Goal: Task Accomplishment & Management: Use online tool/utility

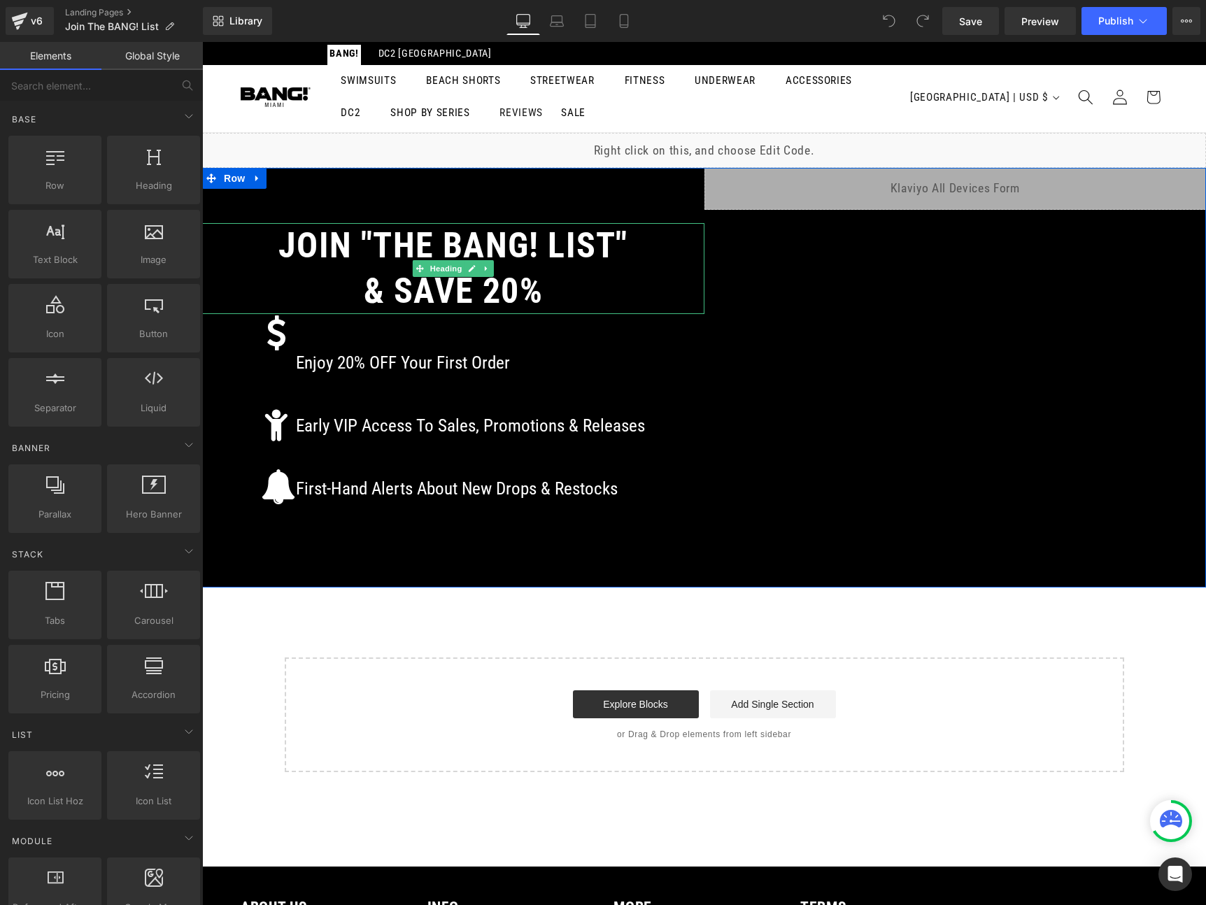
click at [492, 287] on h1 "& SAVE 20%" at bounding box center [453, 291] width 502 height 45
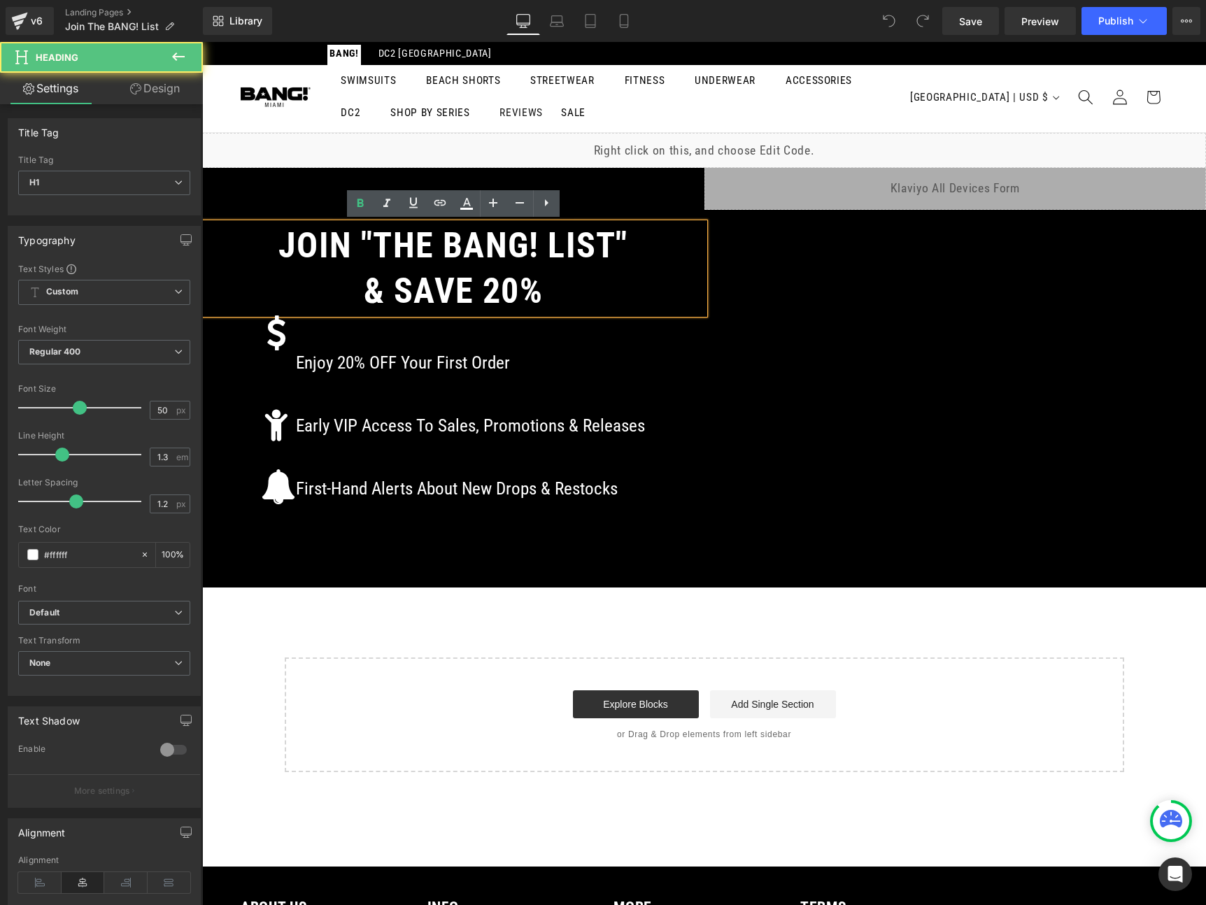
click at [497, 287] on h1 "& SAVE 20%" at bounding box center [453, 291] width 502 height 45
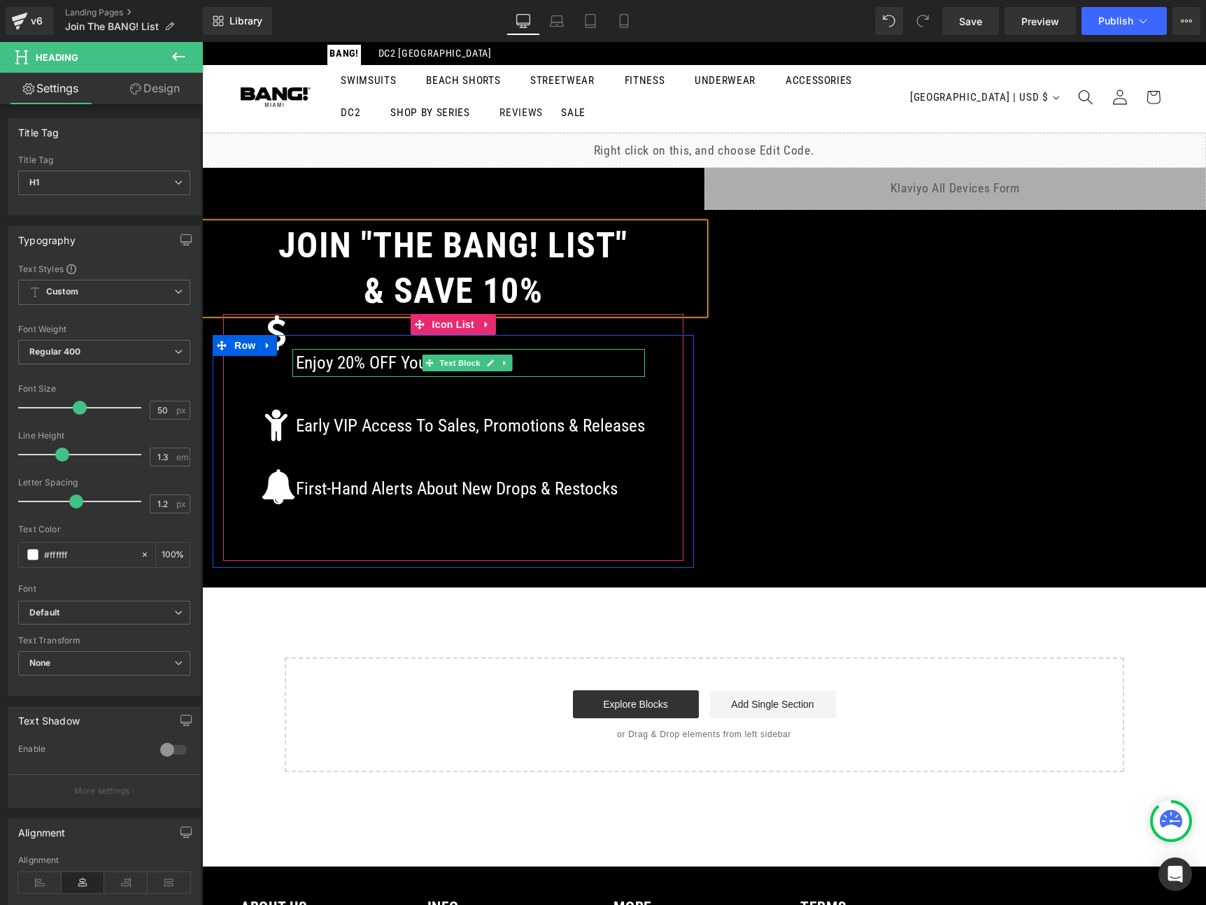
click at [340, 368] on p "Enjoy 20% OFF Your First Order" at bounding box center [470, 363] width 349 height 28
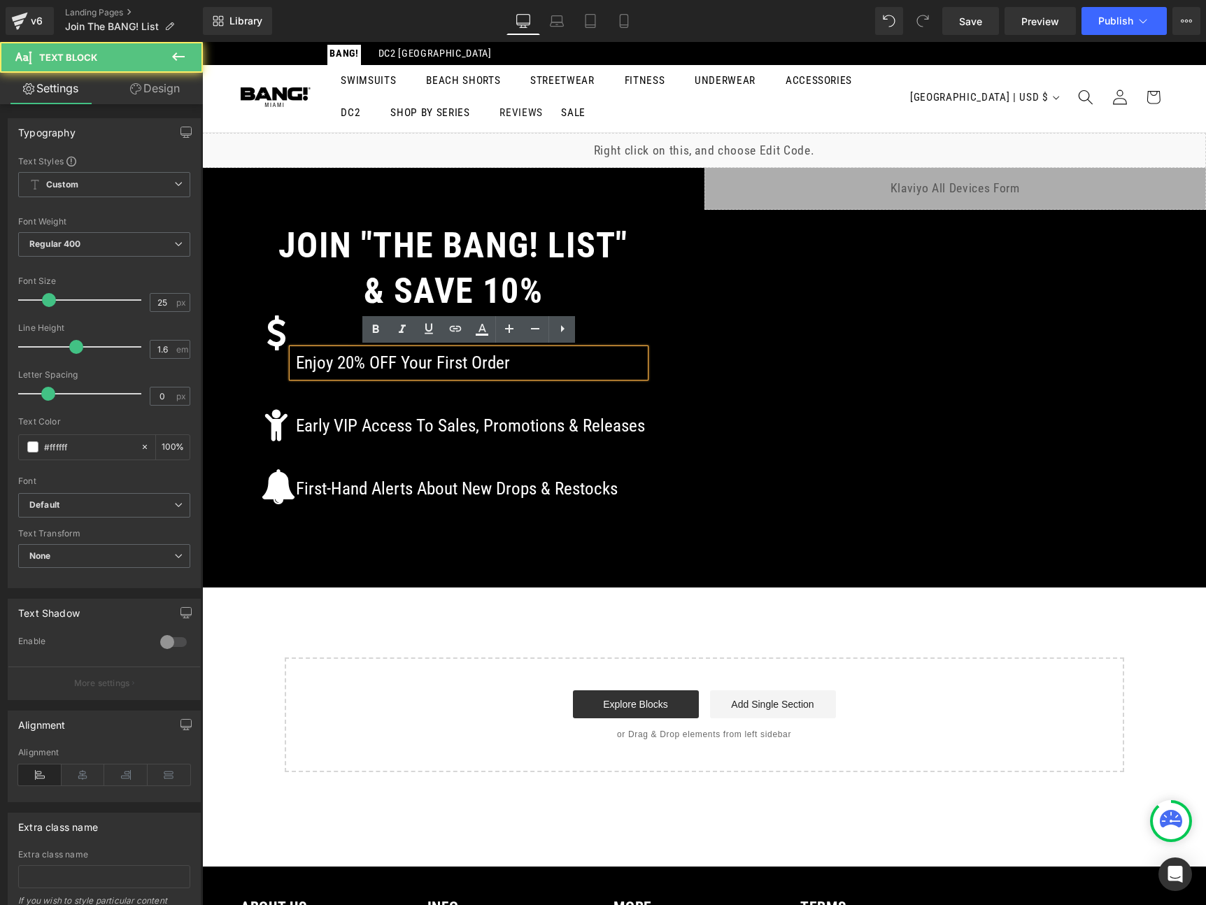
click at [349, 360] on p "Enjoy 20% OFF Your First Order" at bounding box center [470, 363] width 349 height 28
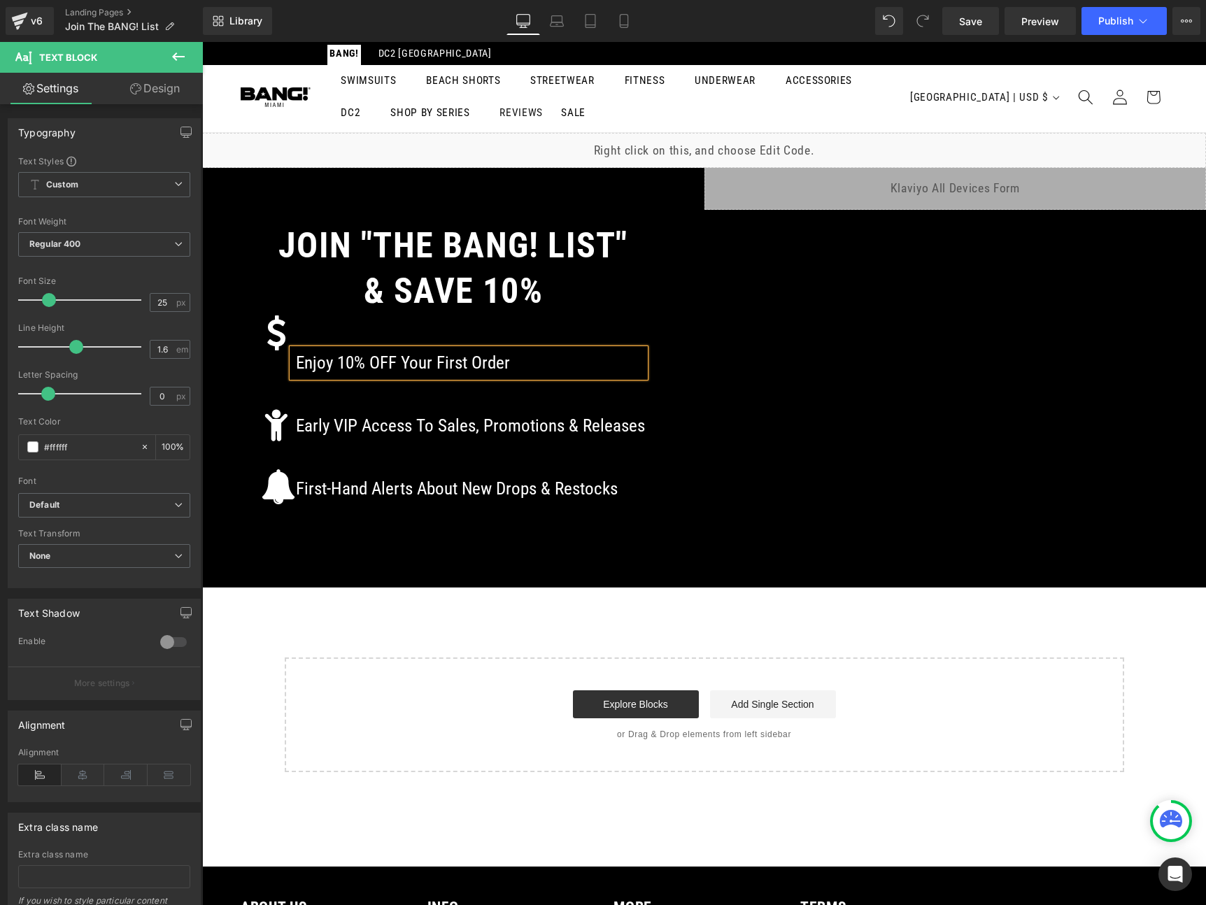
click at [554, 615] on div "Liquid JOIN "THE BANG! LIST" & SAVE 10% Heading Icon Enjoy 10% OFF Your First O…" at bounding box center [704, 452] width 1004 height 639
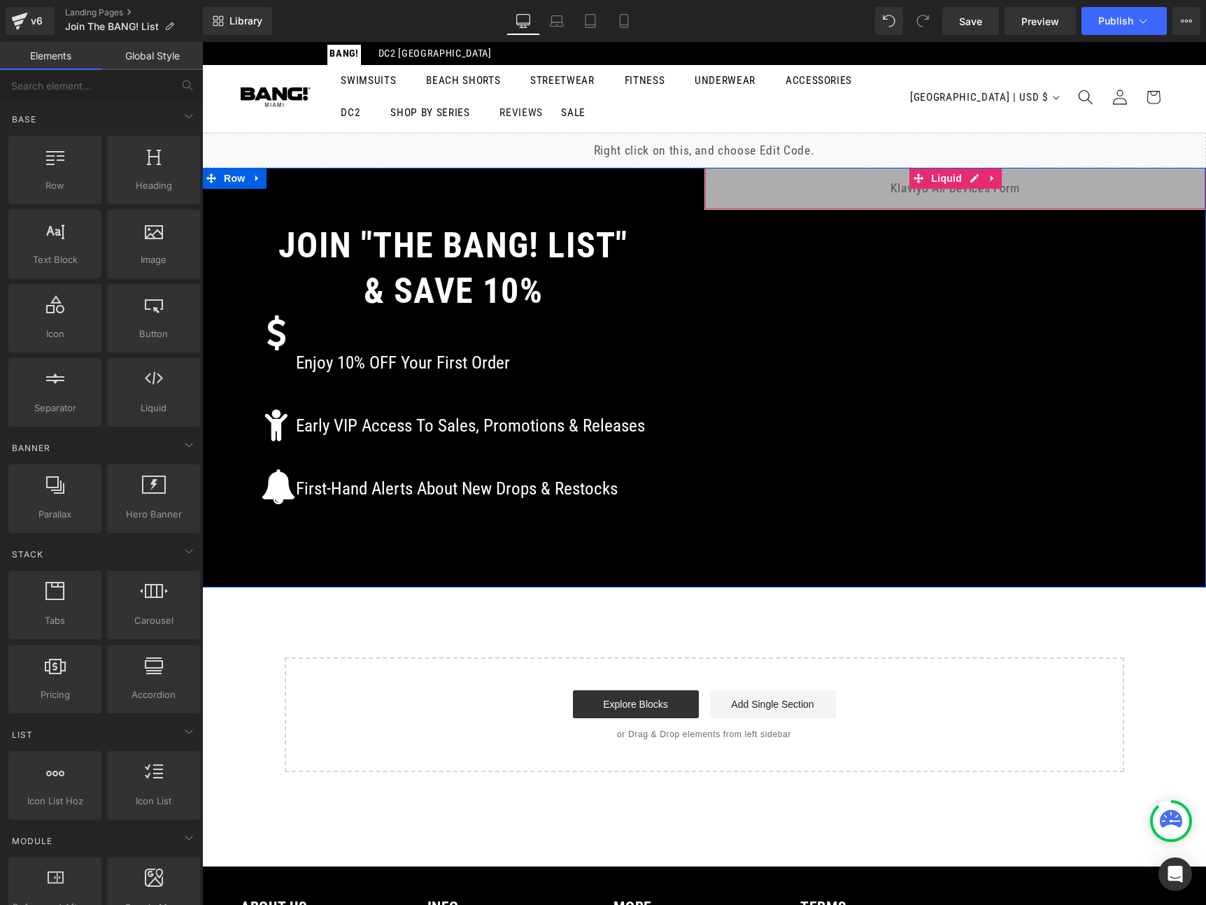
click at [876, 193] on div "Liquid" at bounding box center [955, 188] width 502 height 43
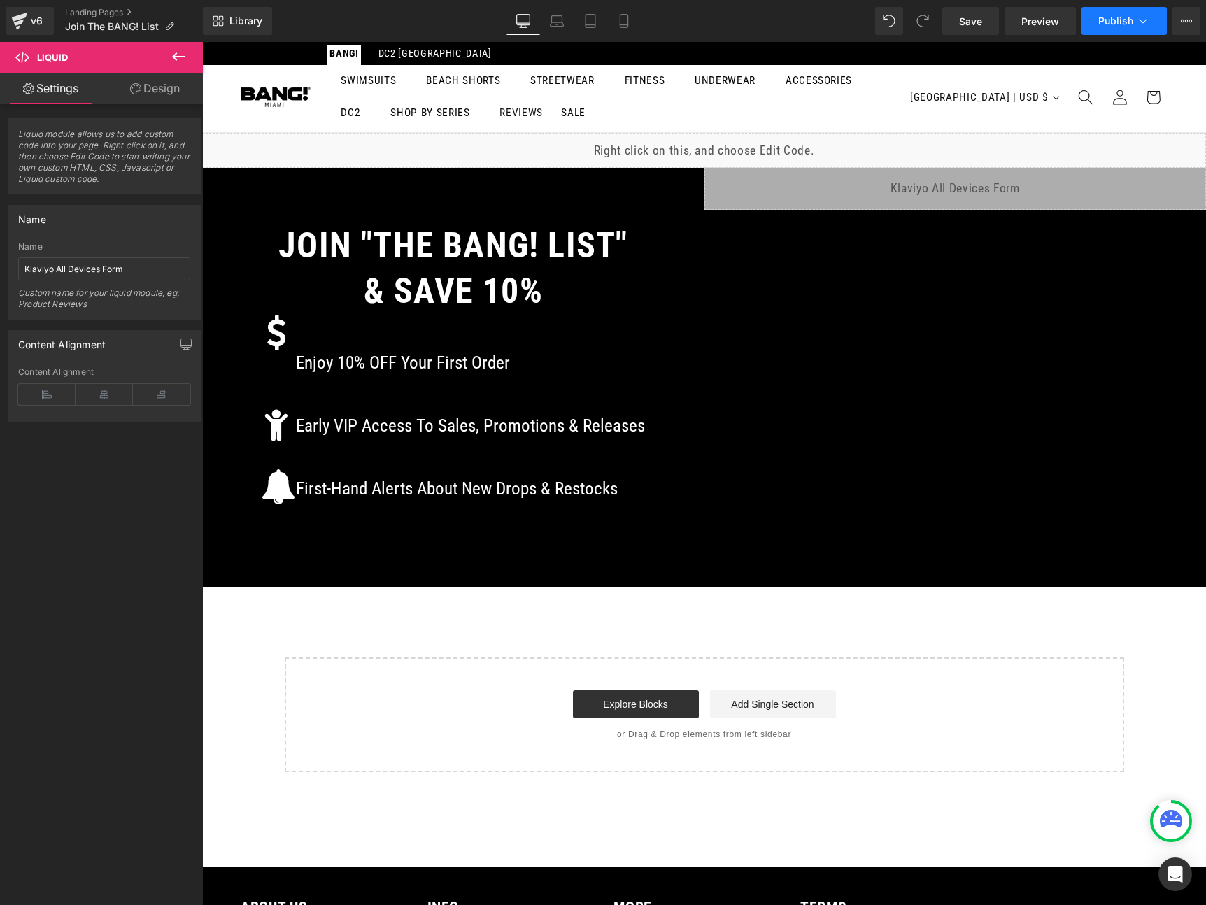
click at [1111, 24] on span "Publish" at bounding box center [1115, 20] width 35 height 11
click at [629, 21] on icon at bounding box center [624, 21] width 14 height 14
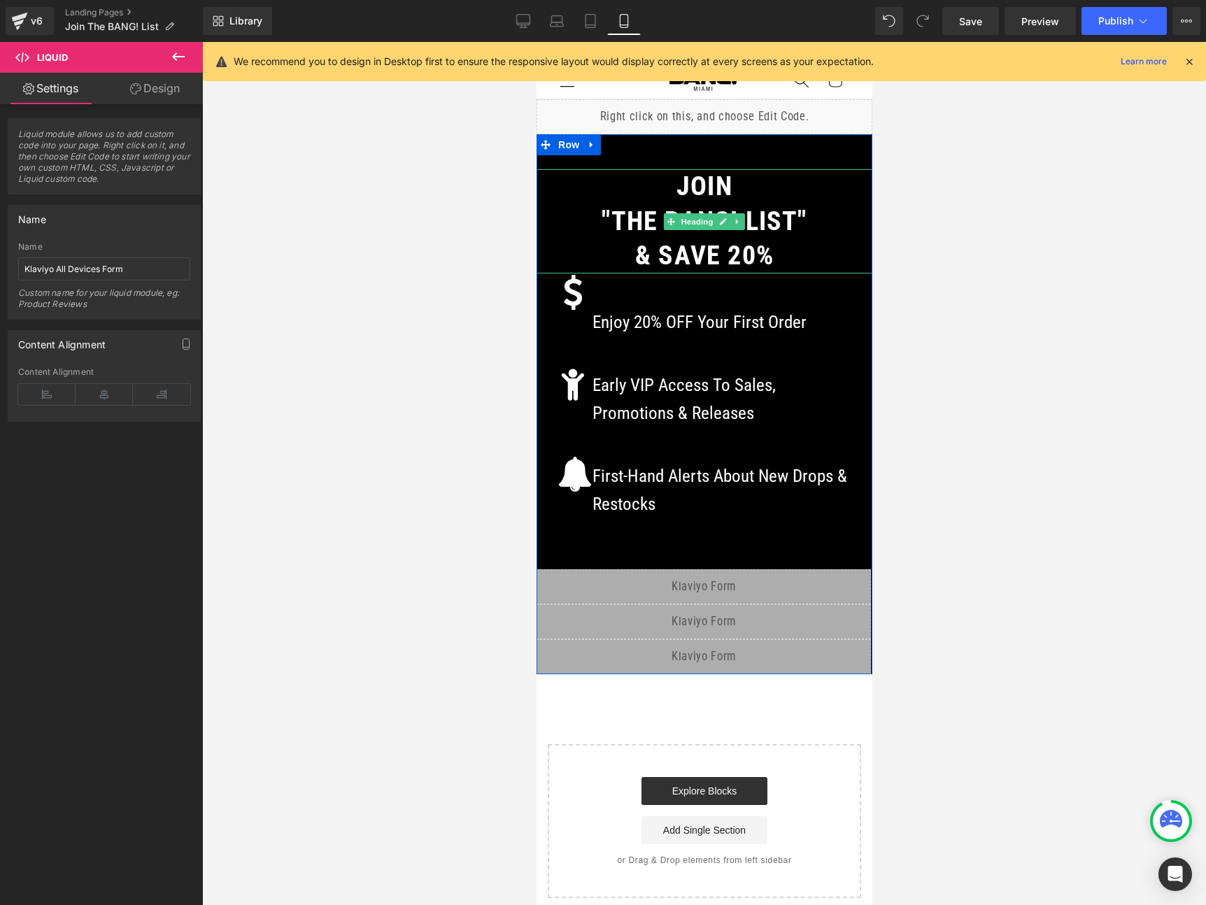
click at [764, 236] on h1 ""THE BANG! LIST"" at bounding box center [704, 221] width 336 height 34
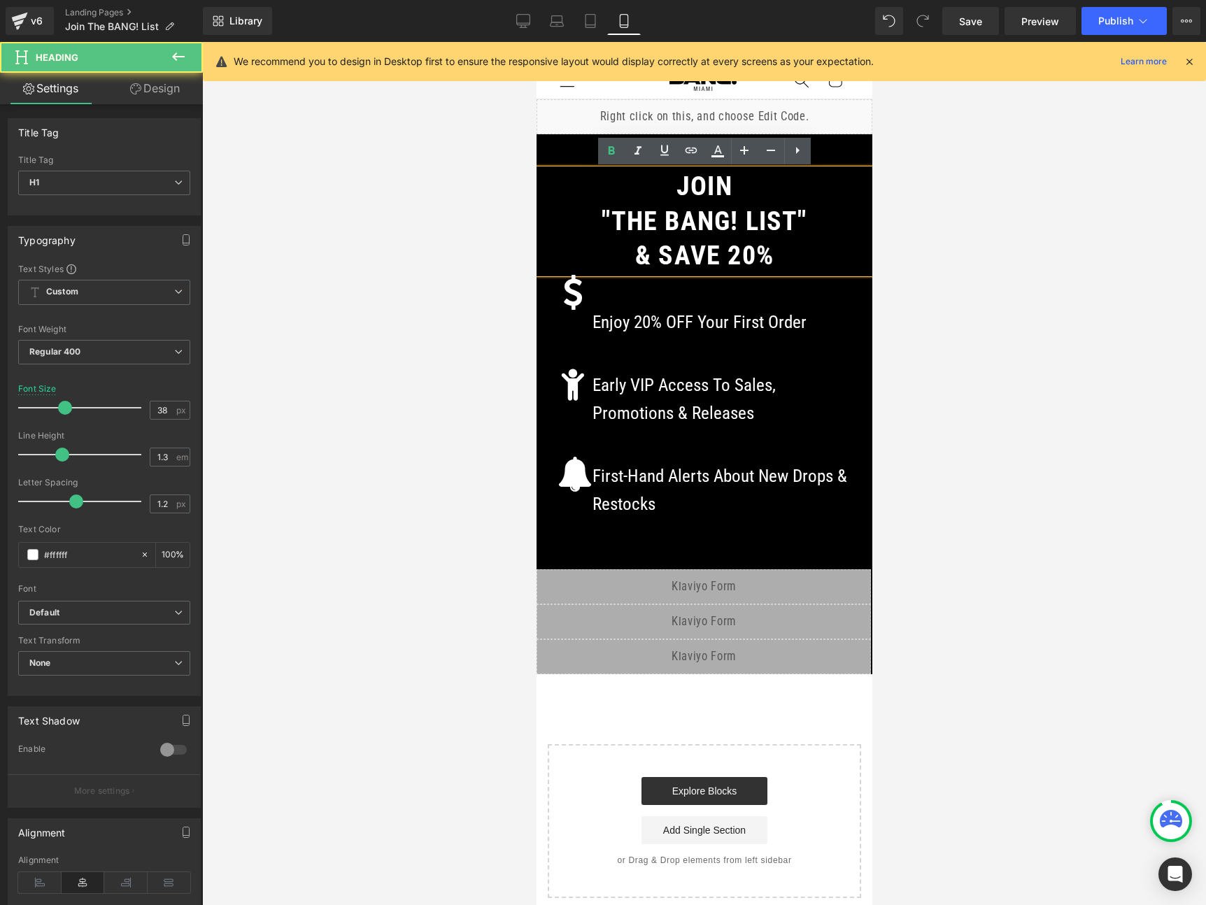
click at [735, 256] on h1 "& SAVE 20%" at bounding box center [704, 256] width 336 height 34
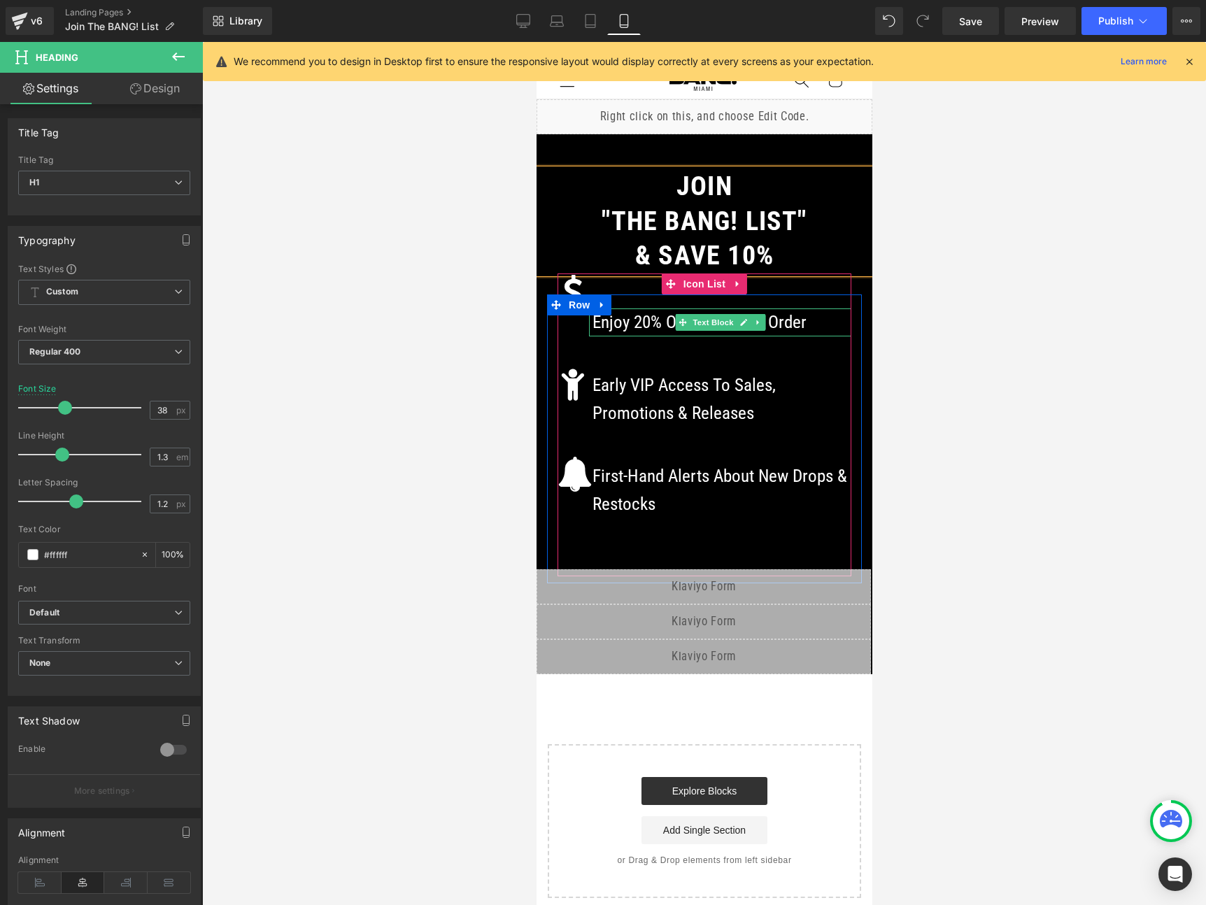
click at [635, 321] on p "Enjoy 20% OFF Your First Order" at bounding box center [721, 322] width 259 height 28
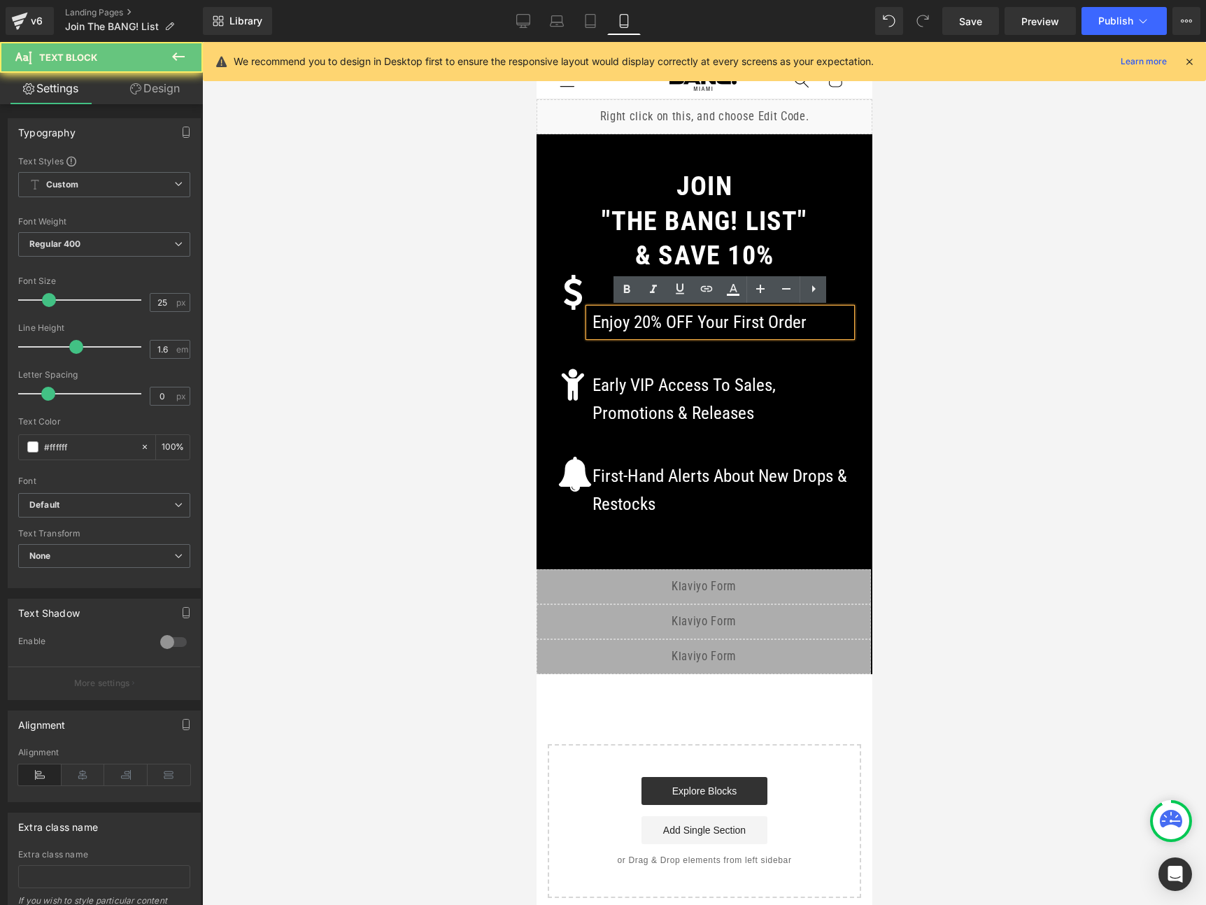
click at [640, 322] on p "Enjoy 20% OFF Your First Order" at bounding box center [721, 322] width 259 height 28
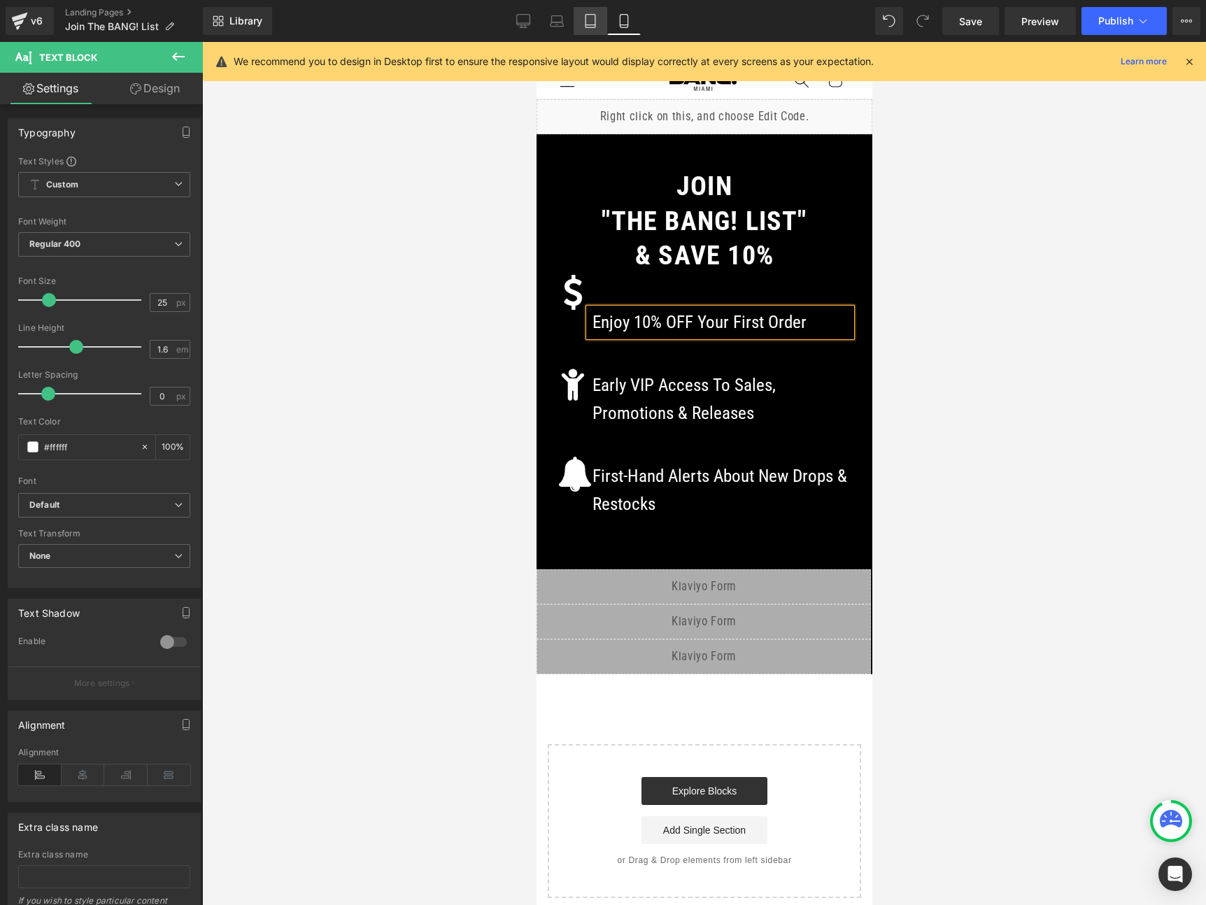
click at [588, 20] on icon at bounding box center [590, 21] width 14 height 14
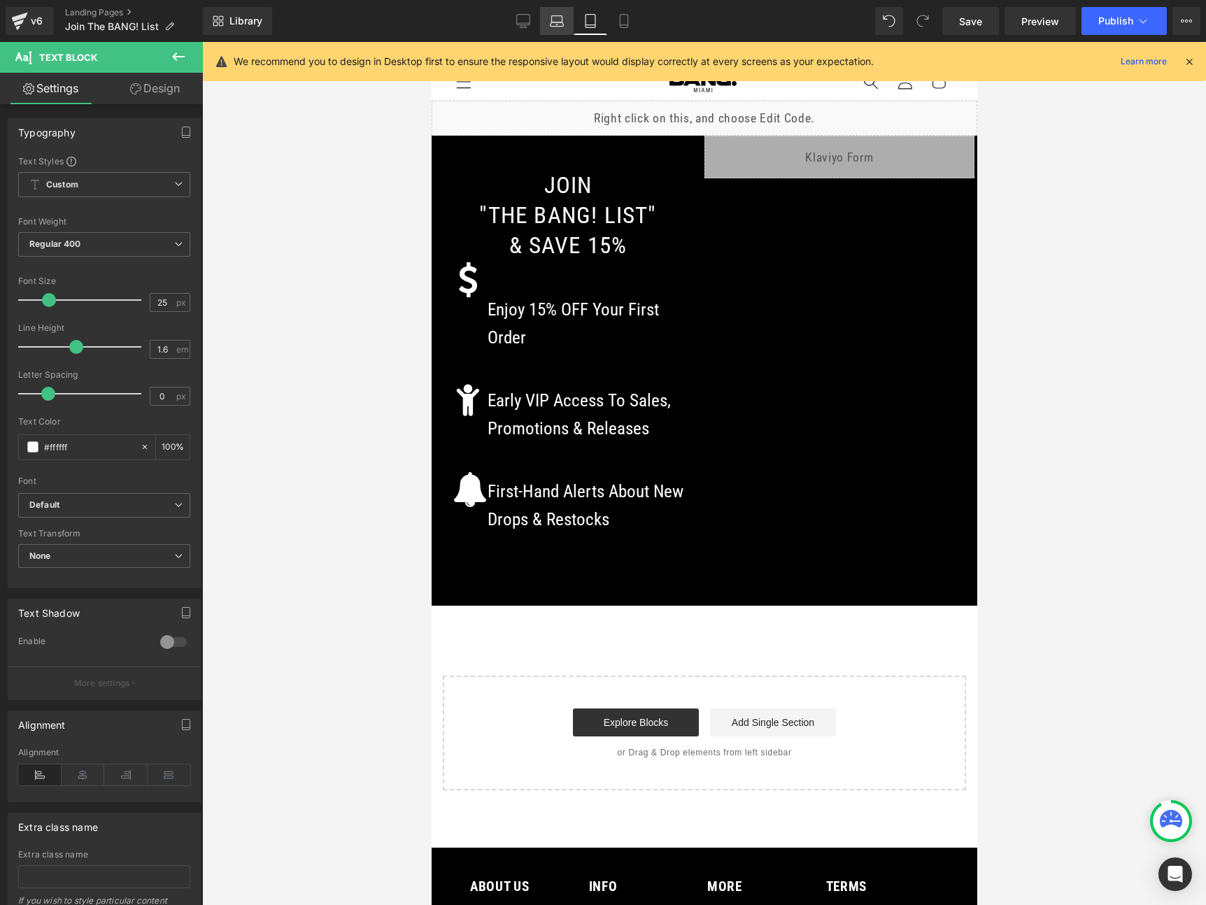
click at [555, 22] on icon at bounding box center [557, 21] width 14 height 14
type input "100"
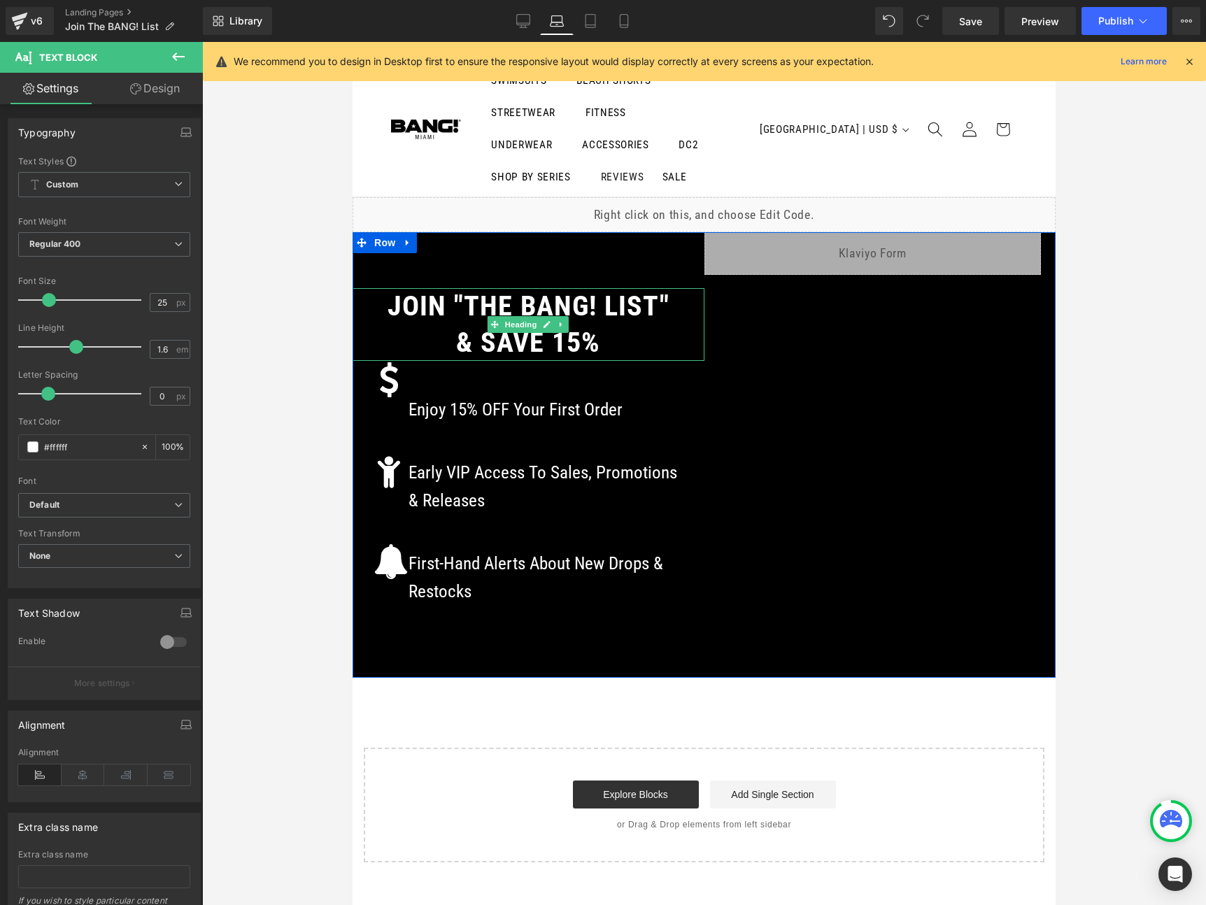
click at [573, 325] on h1 "& SAVE 15%" at bounding box center [529, 343] width 352 height 36
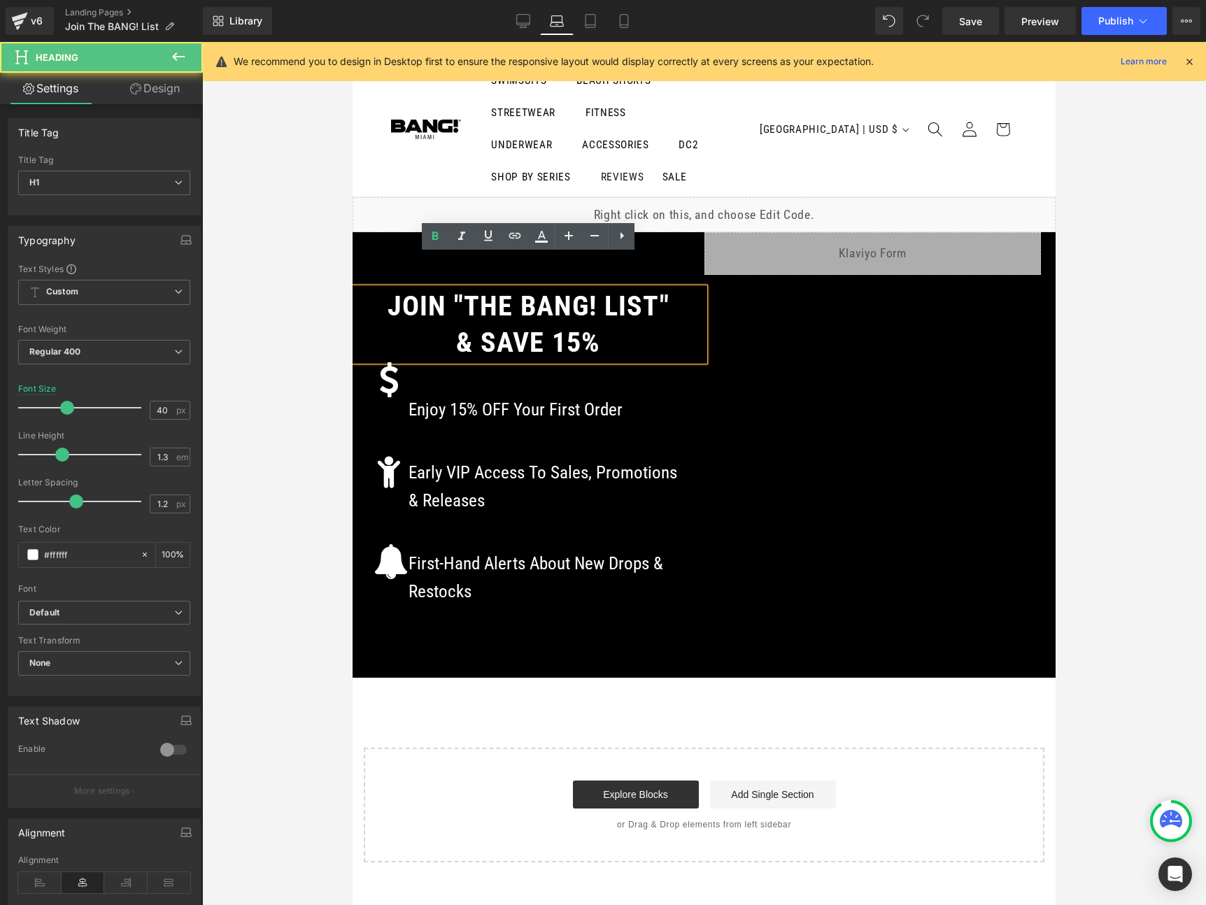
click at [583, 325] on h1 "& SAVE 15%" at bounding box center [529, 343] width 352 height 36
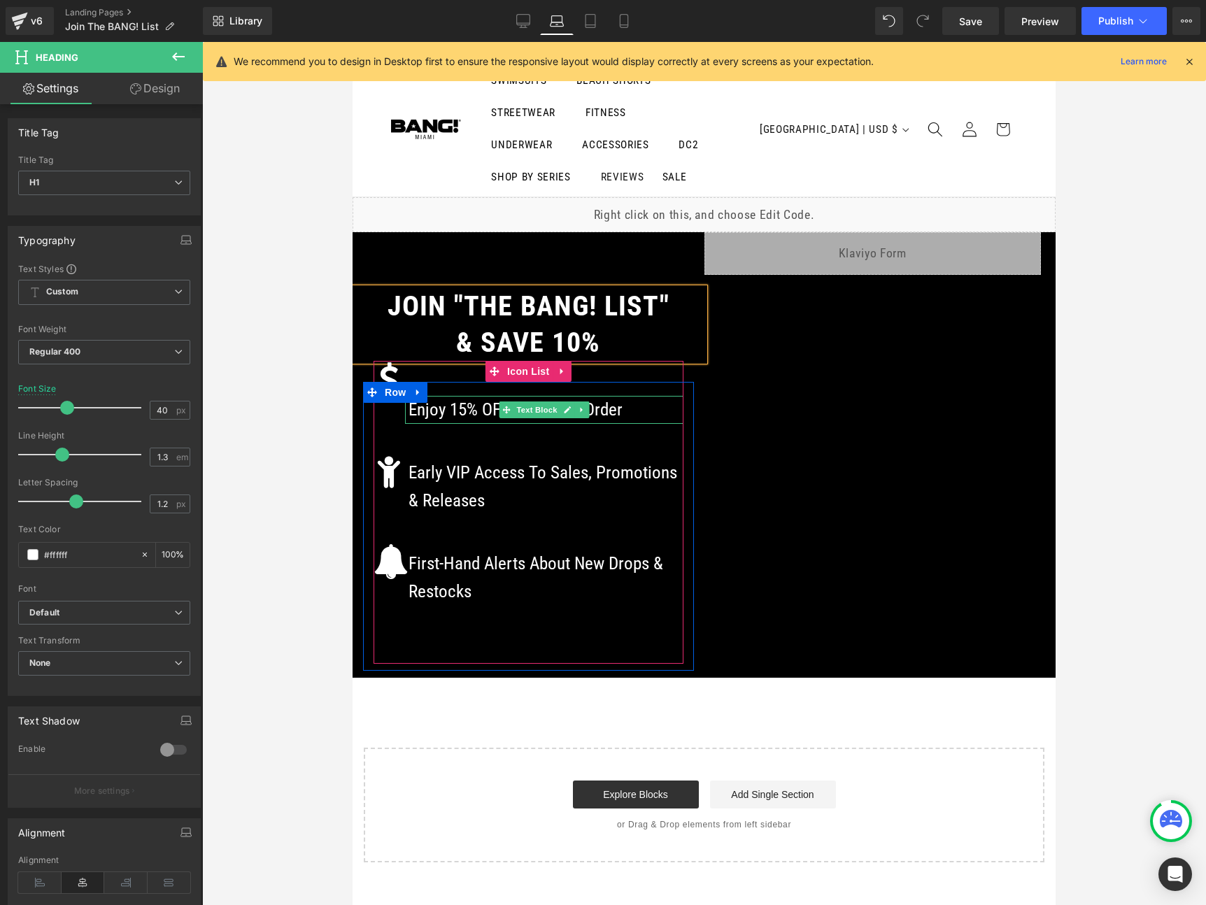
click at [469, 396] on p "Enjoy 15% OFF Your First Order" at bounding box center [545, 410] width 275 height 28
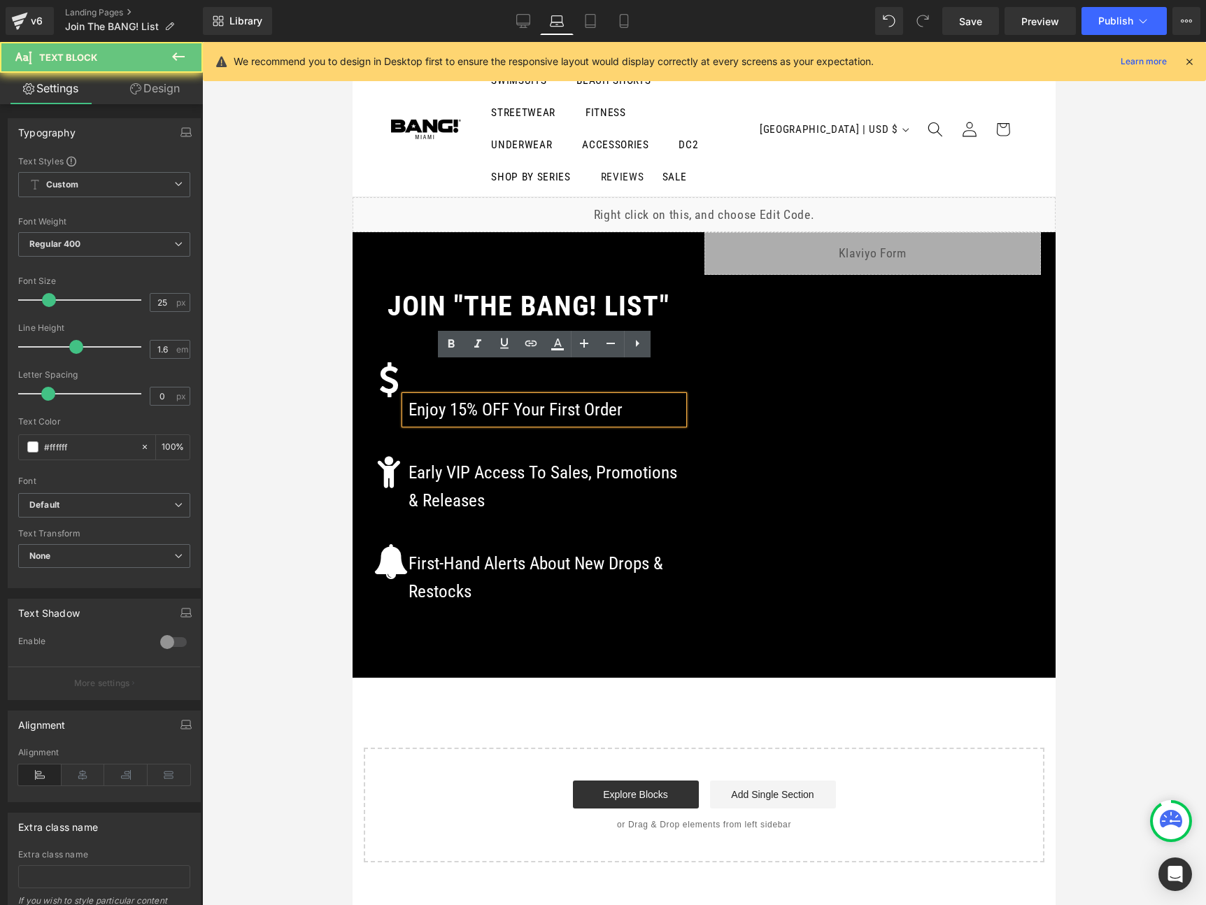
click at [469, 396] on p "Enjoy 15% OFF Your First Order" at bounding box center [545, 410] width 275 height 28
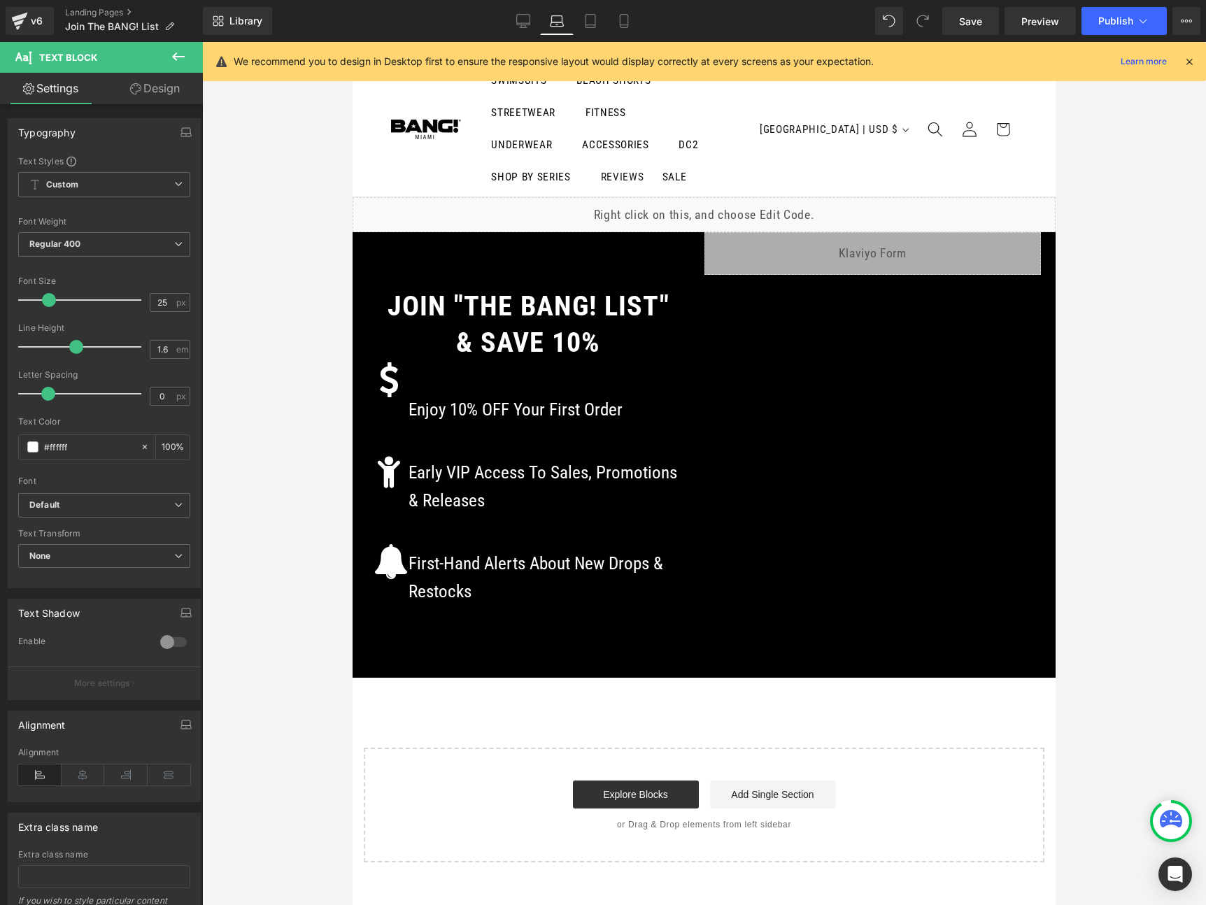
click at [1172, 287] on div at bounding box center [704, 473] width 1004 height 863
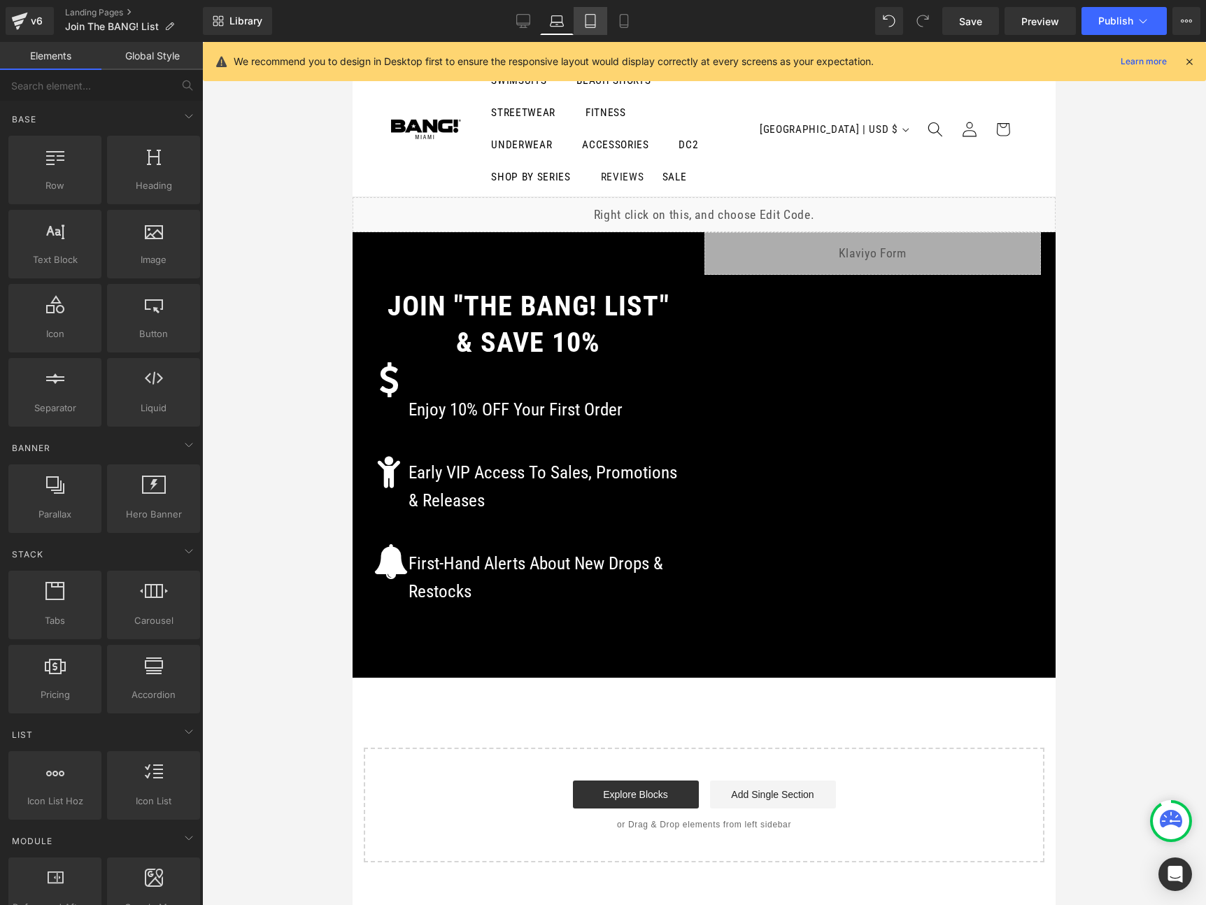
click at [597, 24] on icon at bounding box center [590, 21] width 14 height 14
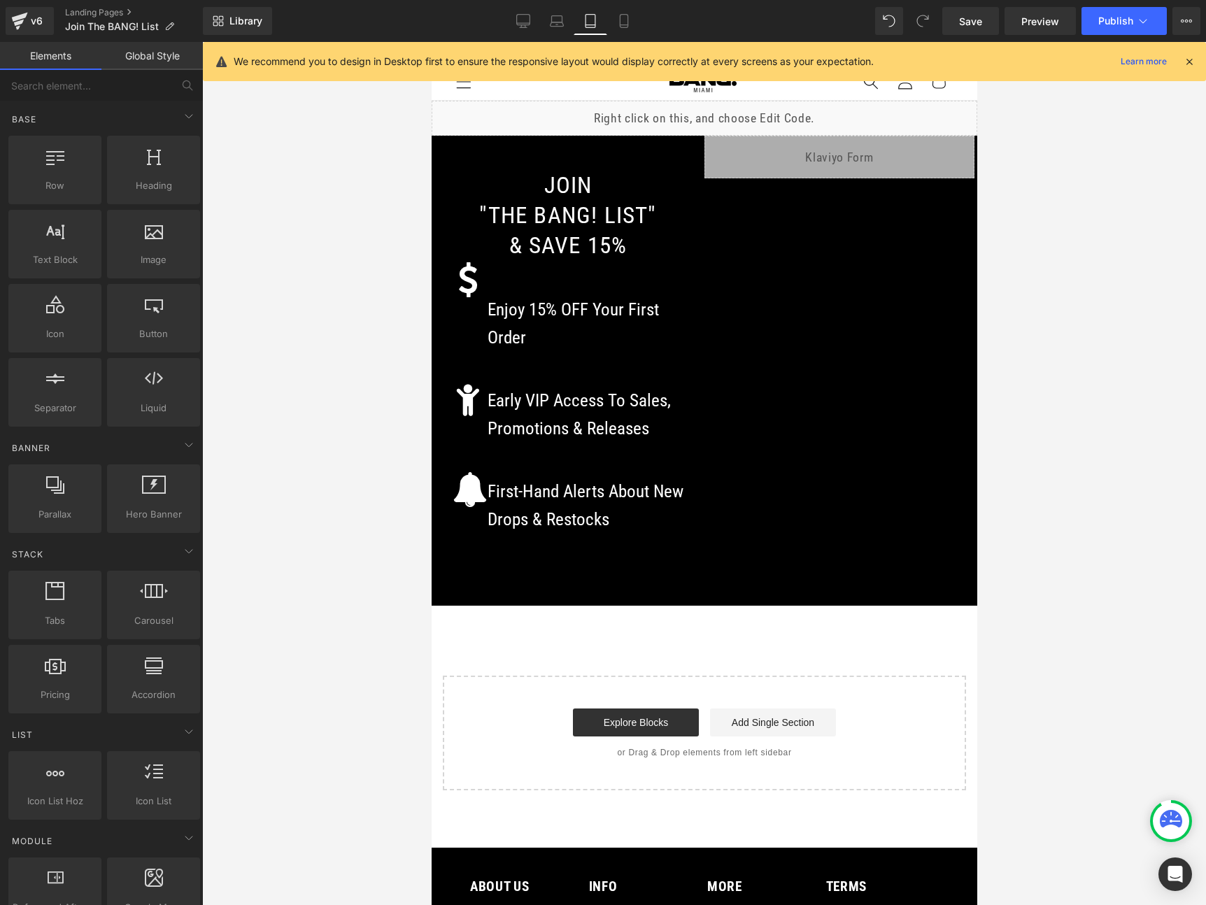
scroll to position [59, 0]
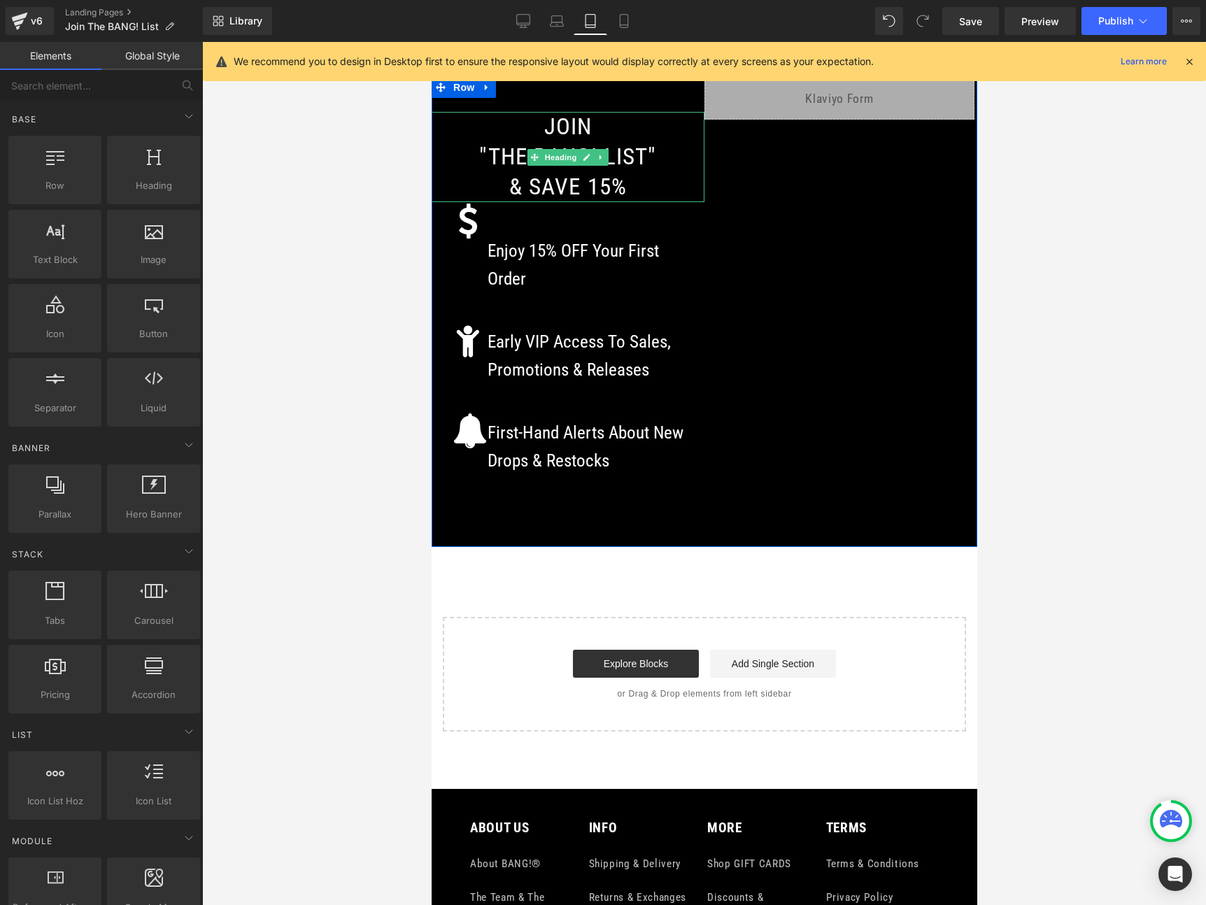
click at [611, 192] on h1 "& SAVE 15%" at bounding box center [567, 187] width 273 height 30
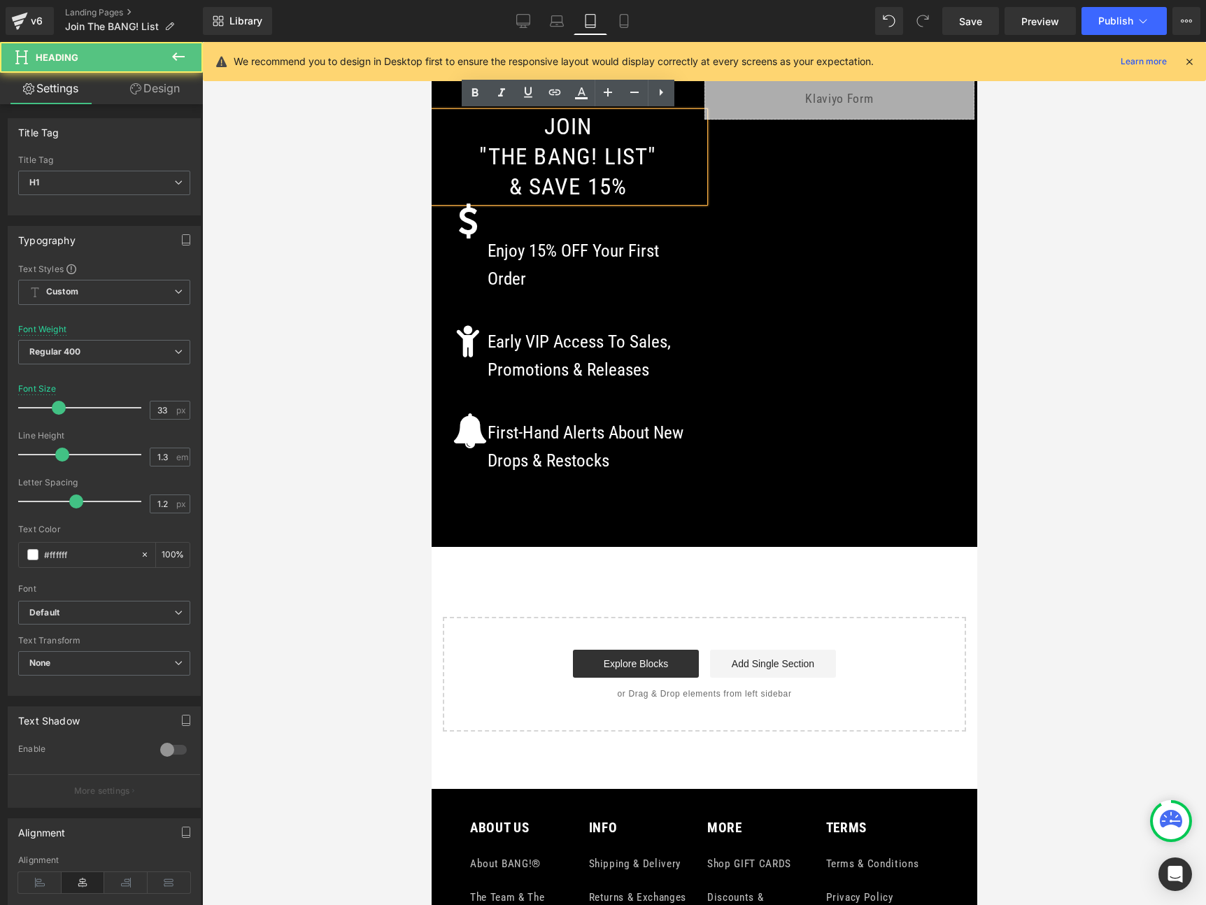
click at [609, 187] on h1 "& SAVE 15%" at bounding box center [567, 187] width 273 height 30
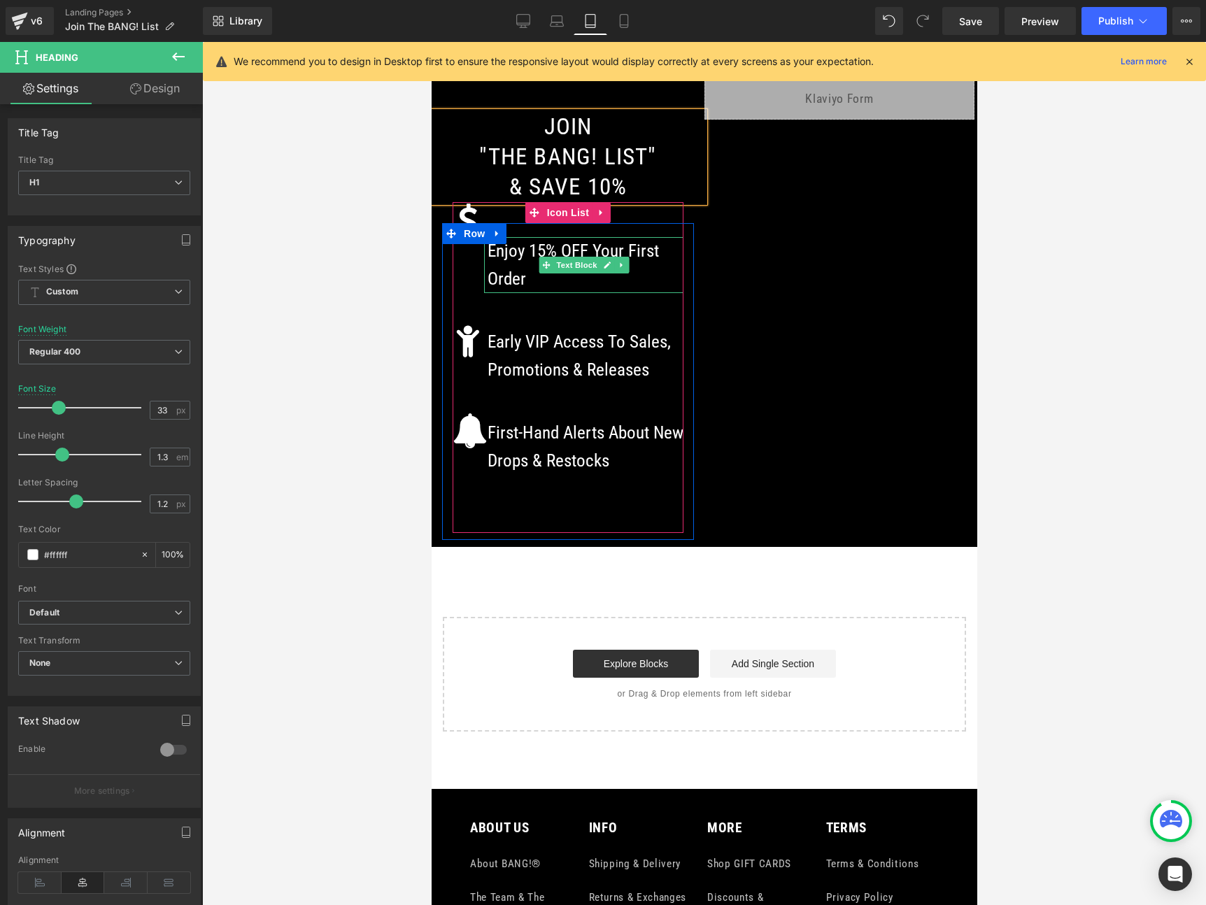
click at [546, 253] on p "Enjoy 15% OFF Your First Order" at bounding box center [585, 265] width 196 height 56
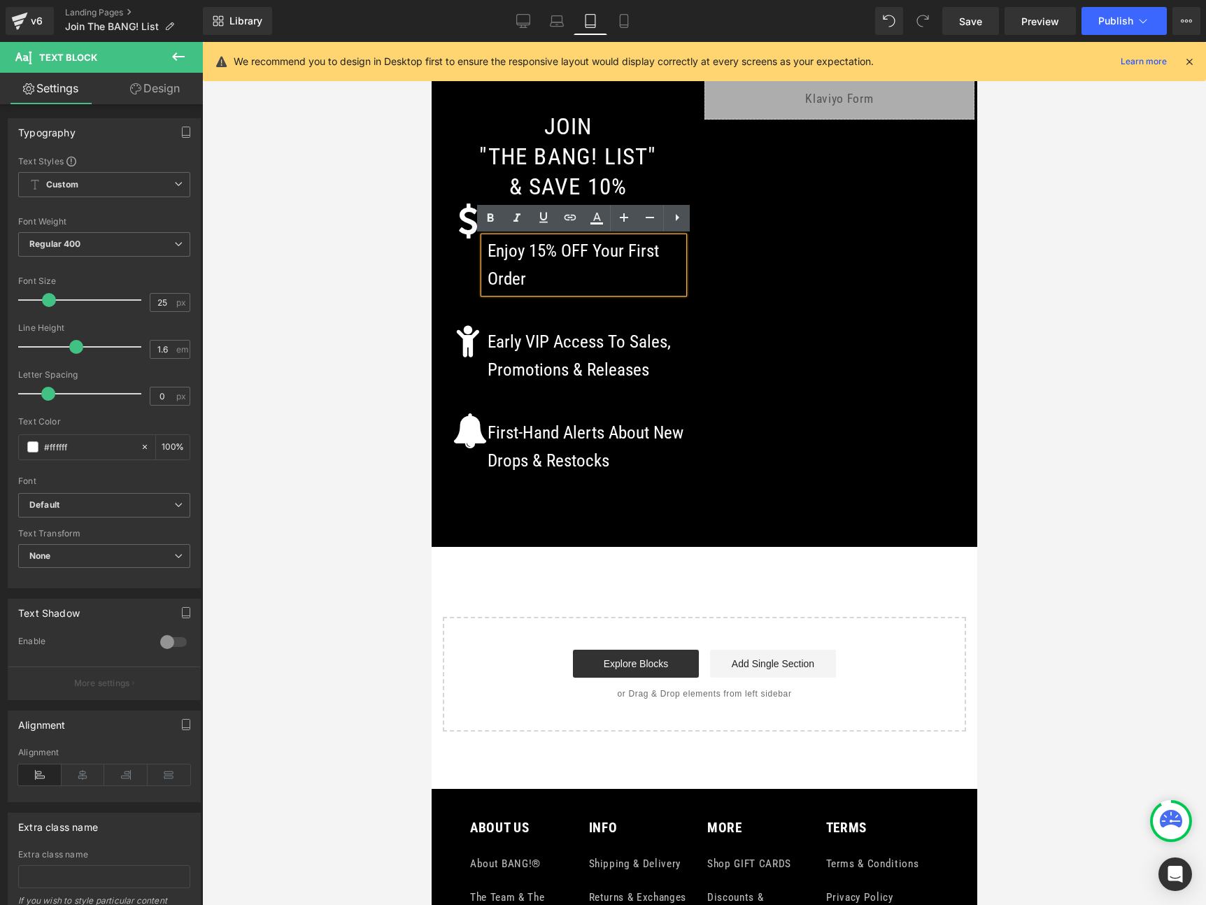
click at [543, 252] on p "Enjoy 15% OFF Your First Order" at bounding box center [585, 265] width 196 height 56
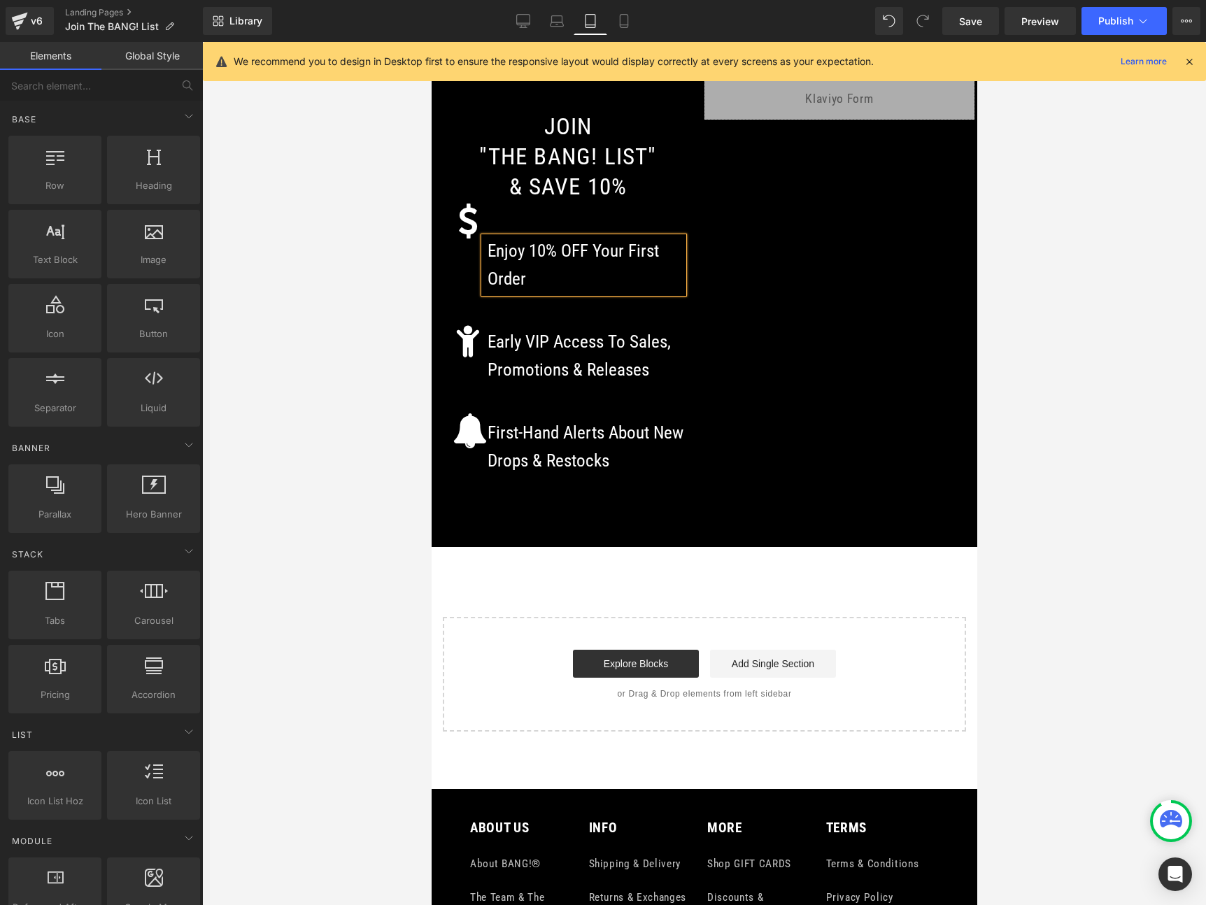
drag, startPoint x: 1082, startPoint y: 215, endPoint x: 515, endPoint y: 174, distance: 568.0
click at [1082, 215] on div at bounding box center [704, 473] width 1004 height 863
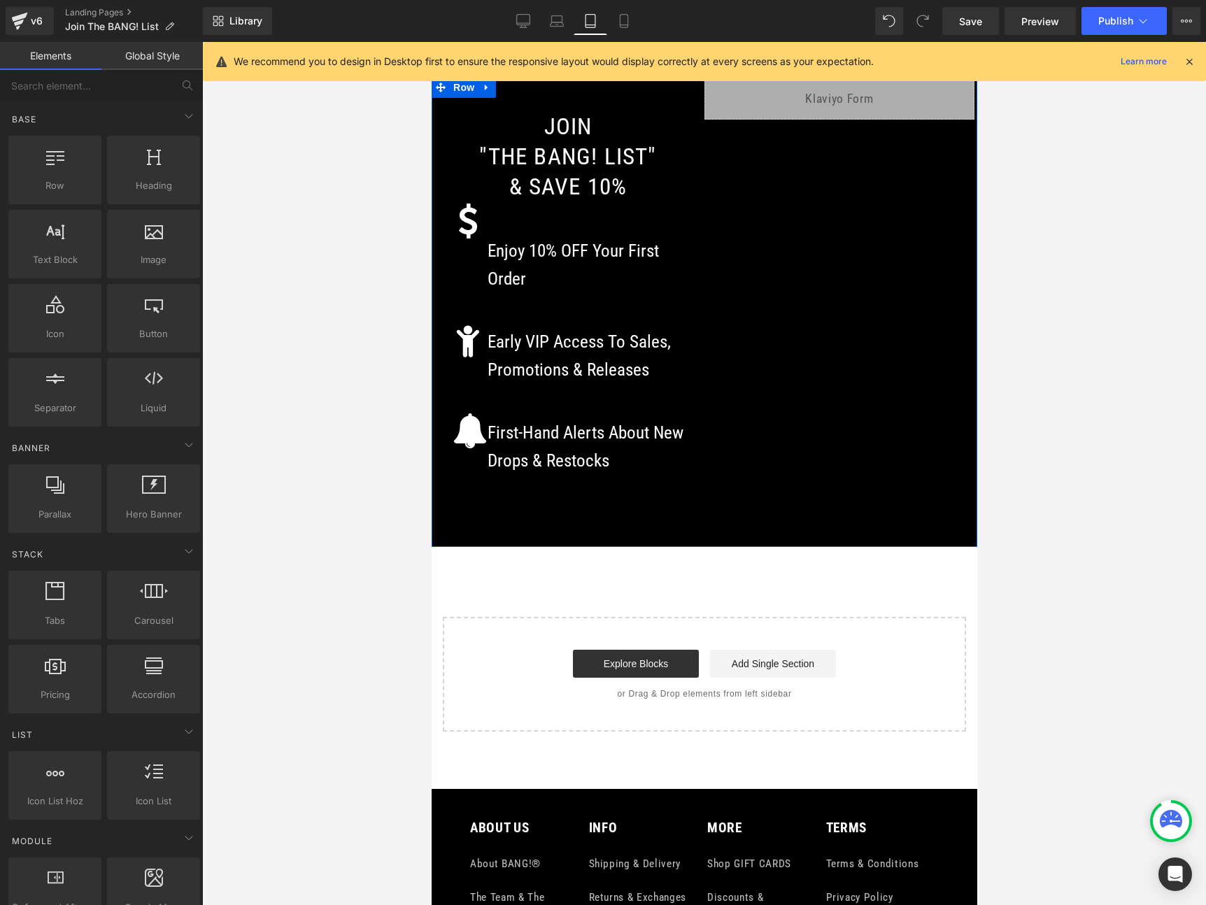
scroll to position [0, 0]
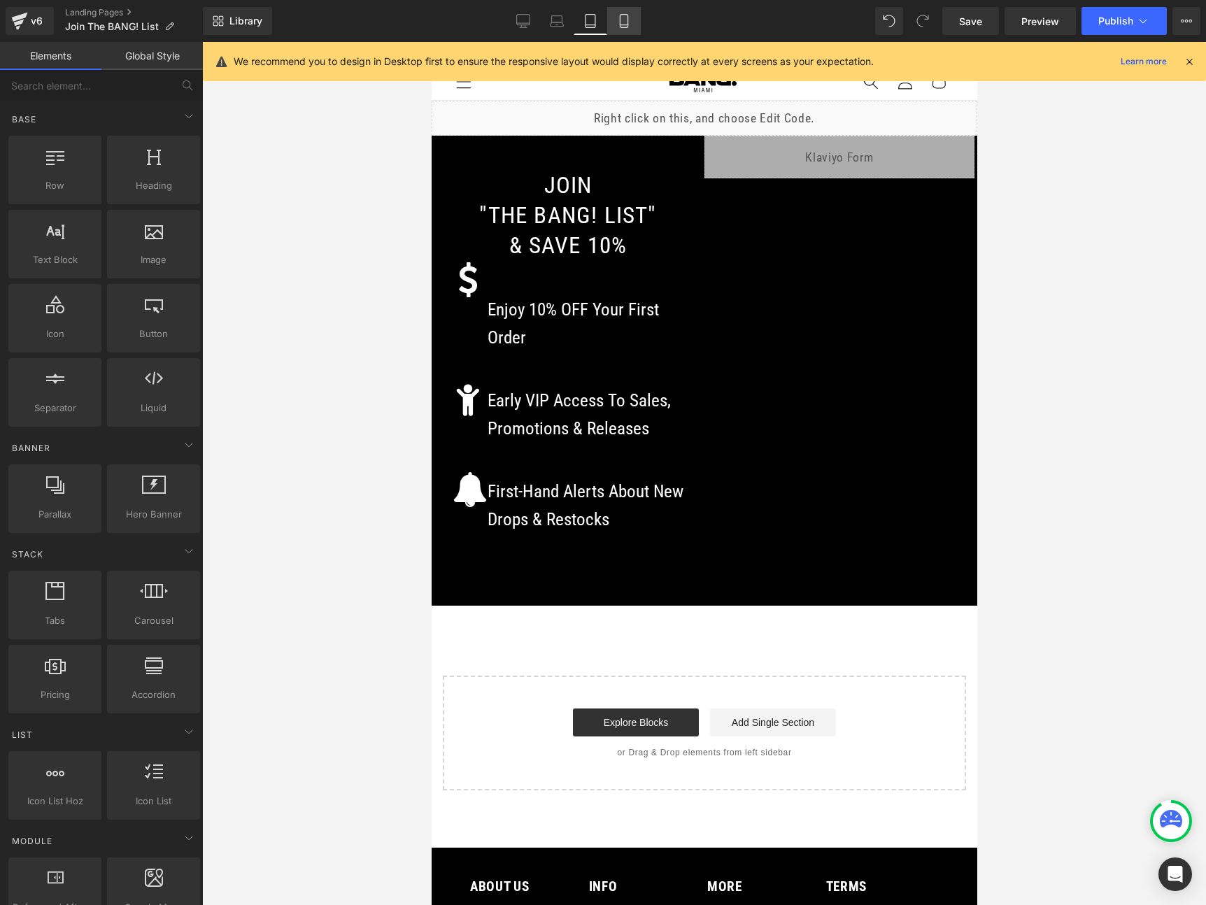
click at [626, 23] on icon at bounding box center [624, 21] width 14 height 14
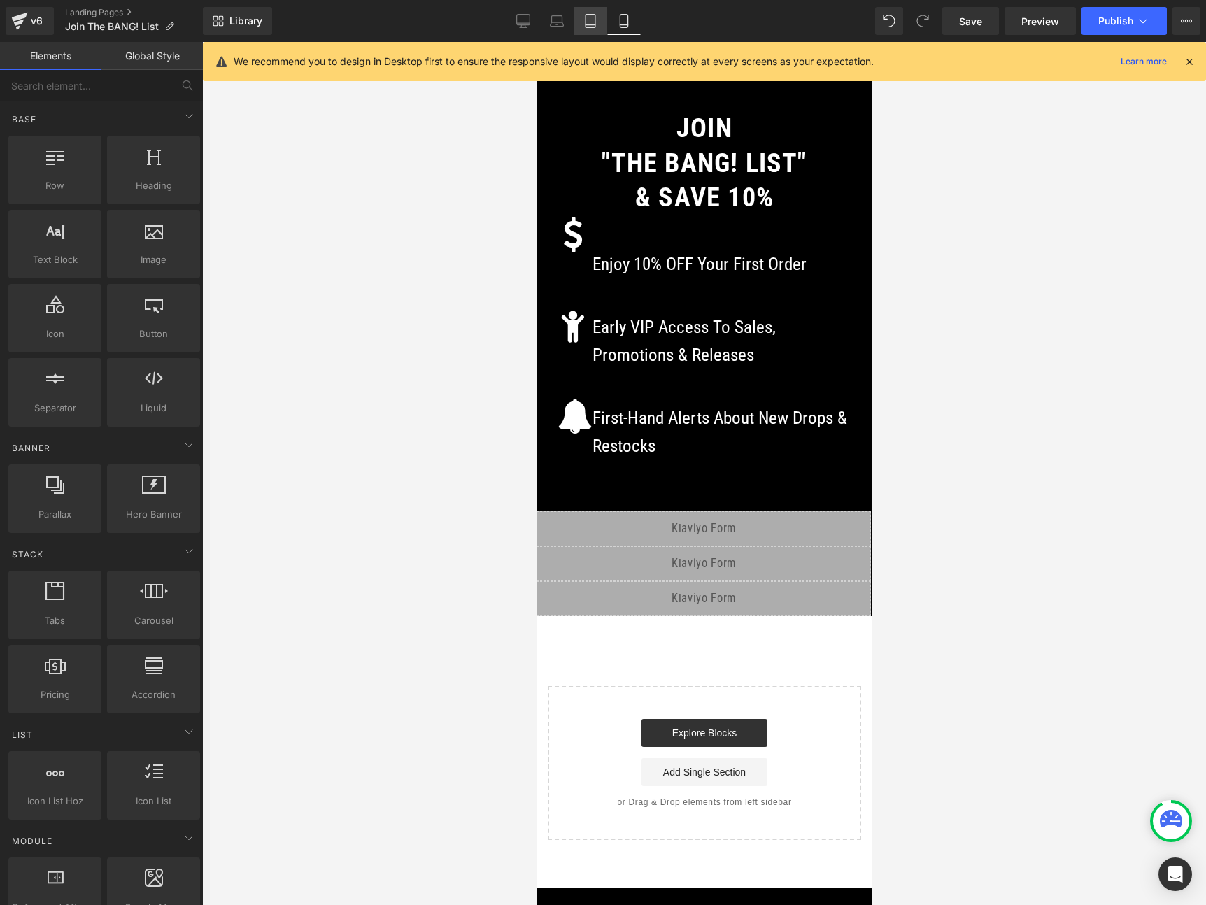
click at [592, 15] on icon at bounding box center [590, 21] width 10 height 13
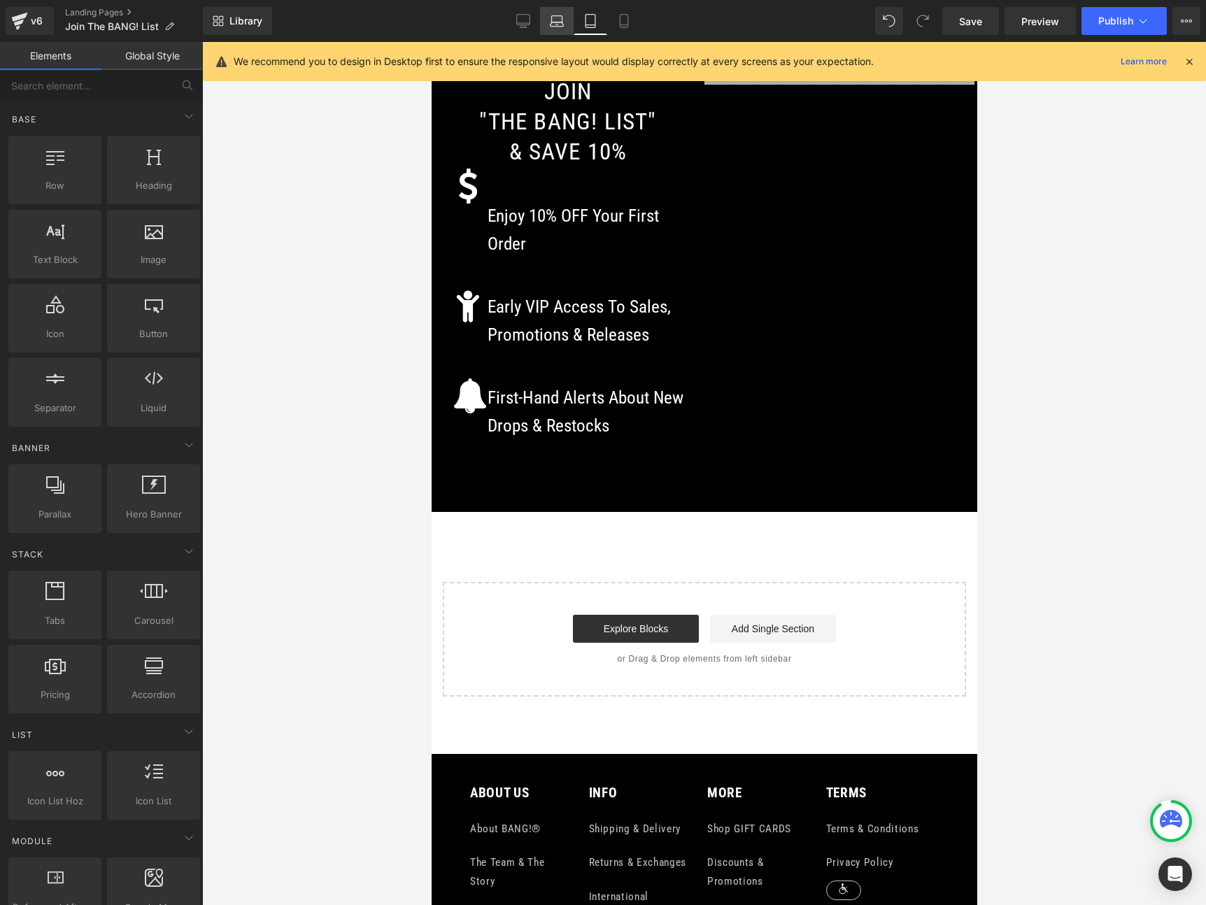
click at [557, 16] on icon at bounding box center [557, 19] width 10 height 6
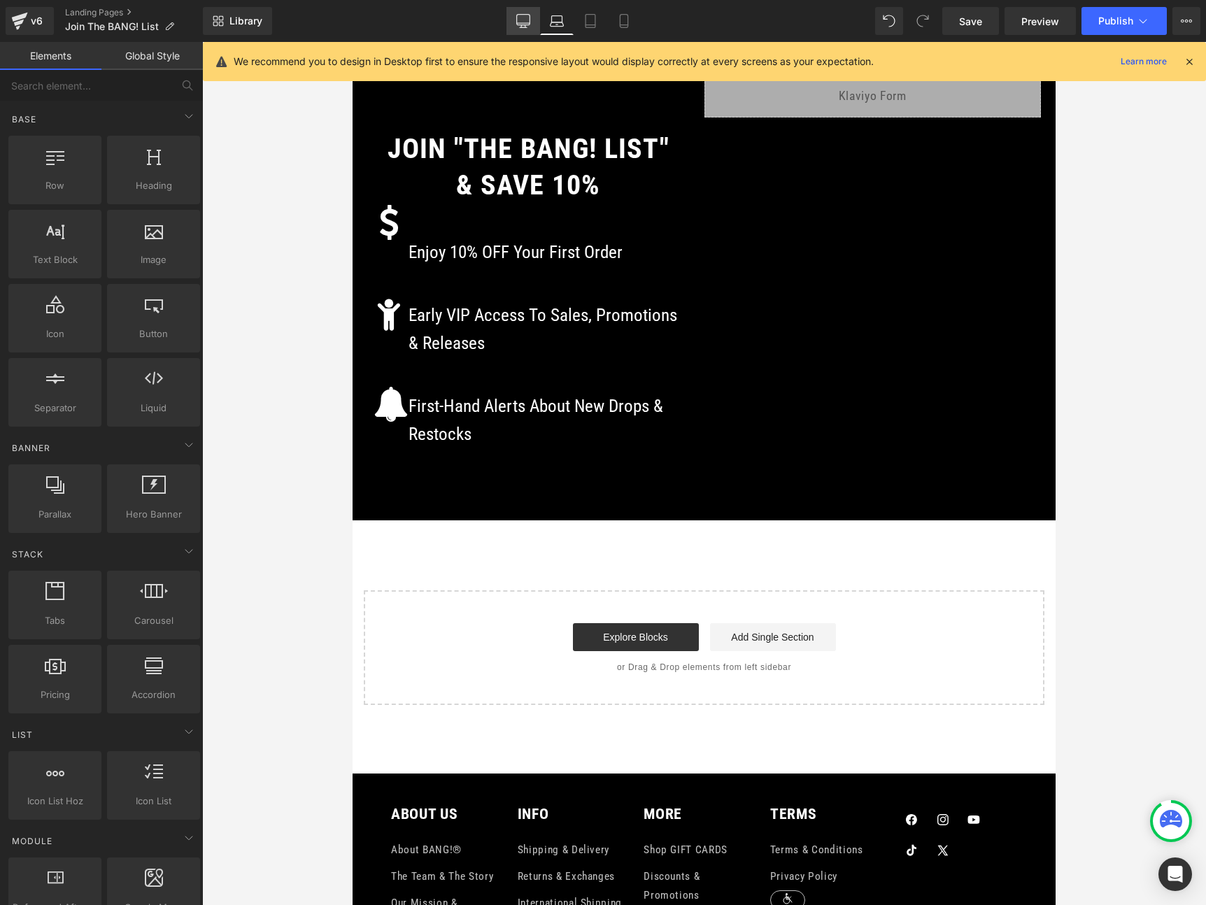
click at [525, 19] on icon at bounding box center [523, 21] width 14 height 14
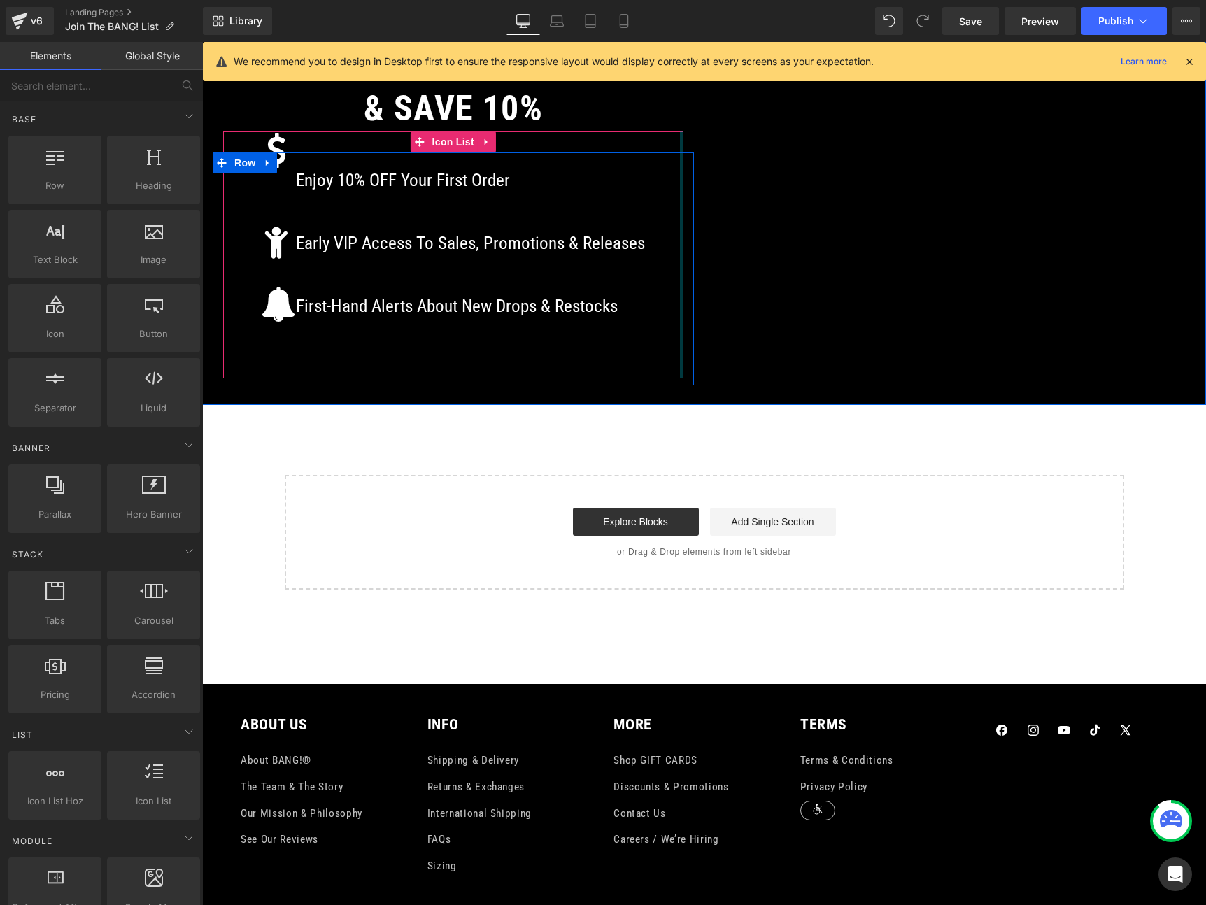
scroll to position [0, 0]
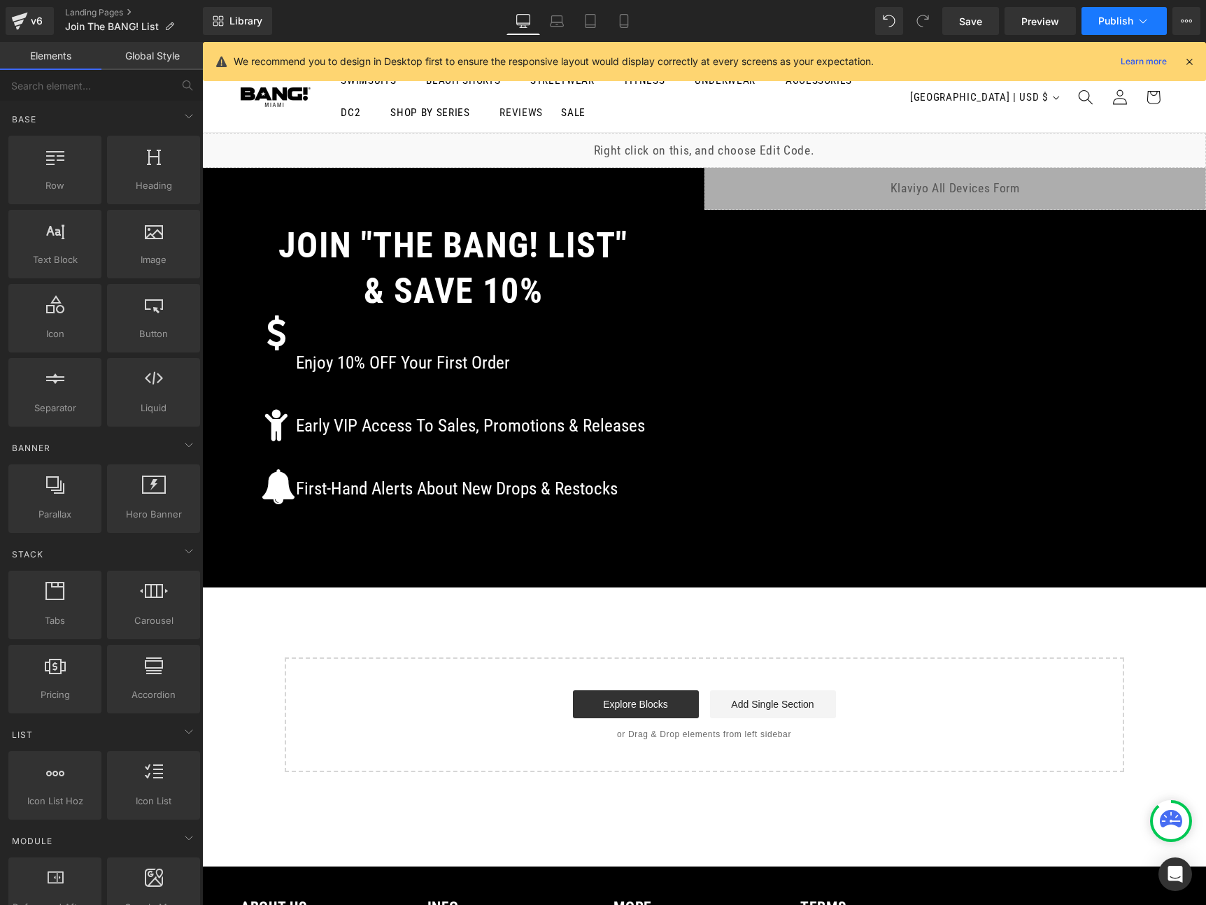
click at [1122, 17] on span "Publish" at bounding box center [1115, 20] width 35 height 11
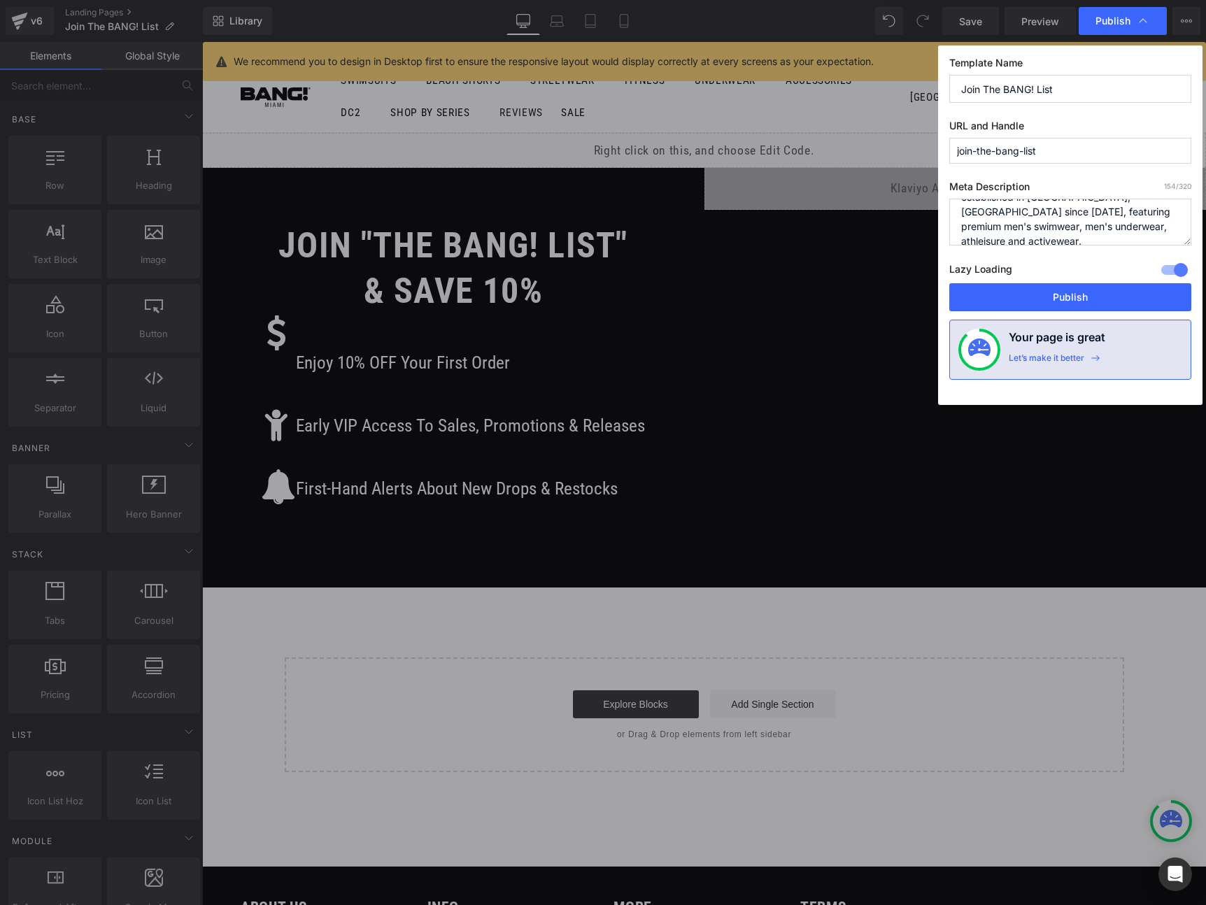
scroll to position [44, 0]
click at [1061, 292] on button "Publish" at bounding box center [1070, 297] width 242 height 28
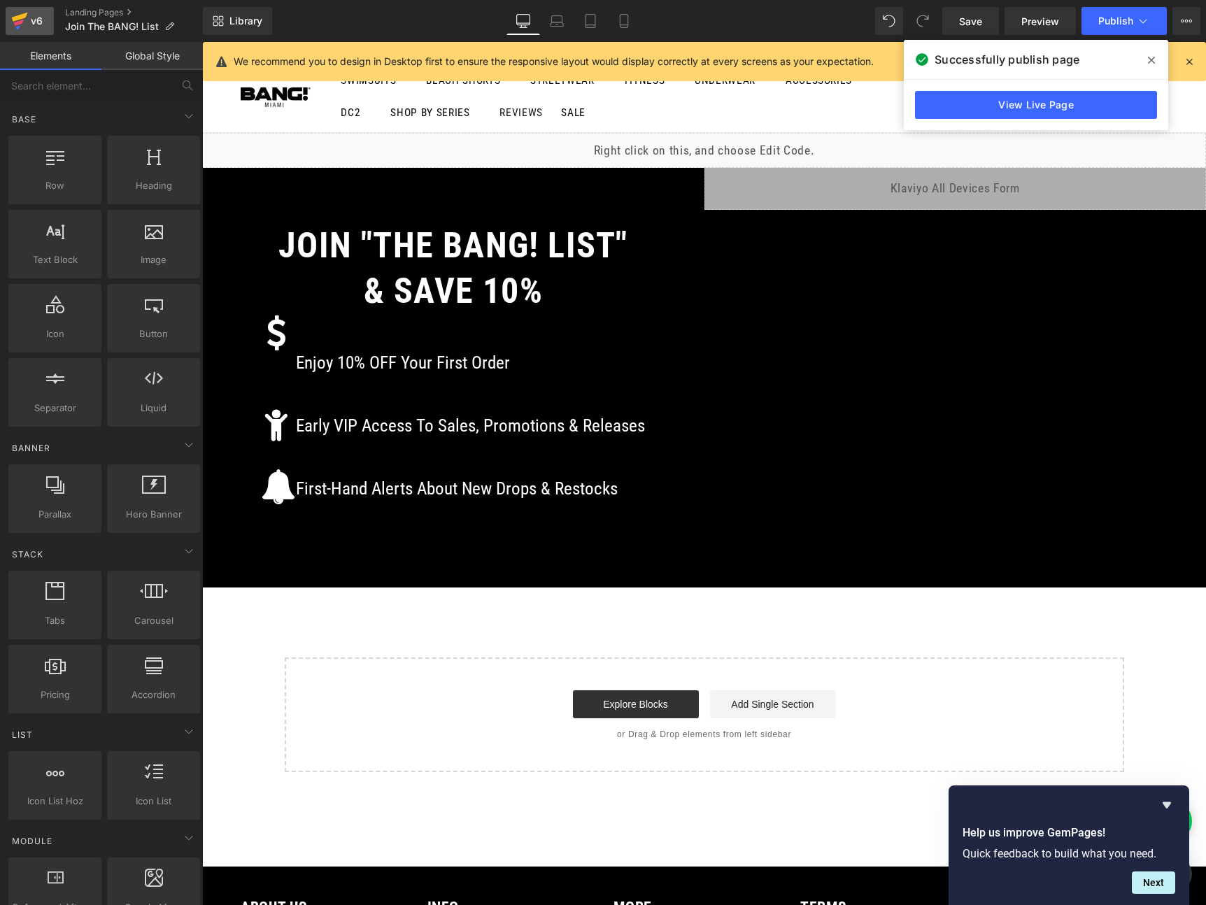
click at [36, 18] on div "v6" at bounding box center [36, 21] width 17 height 18
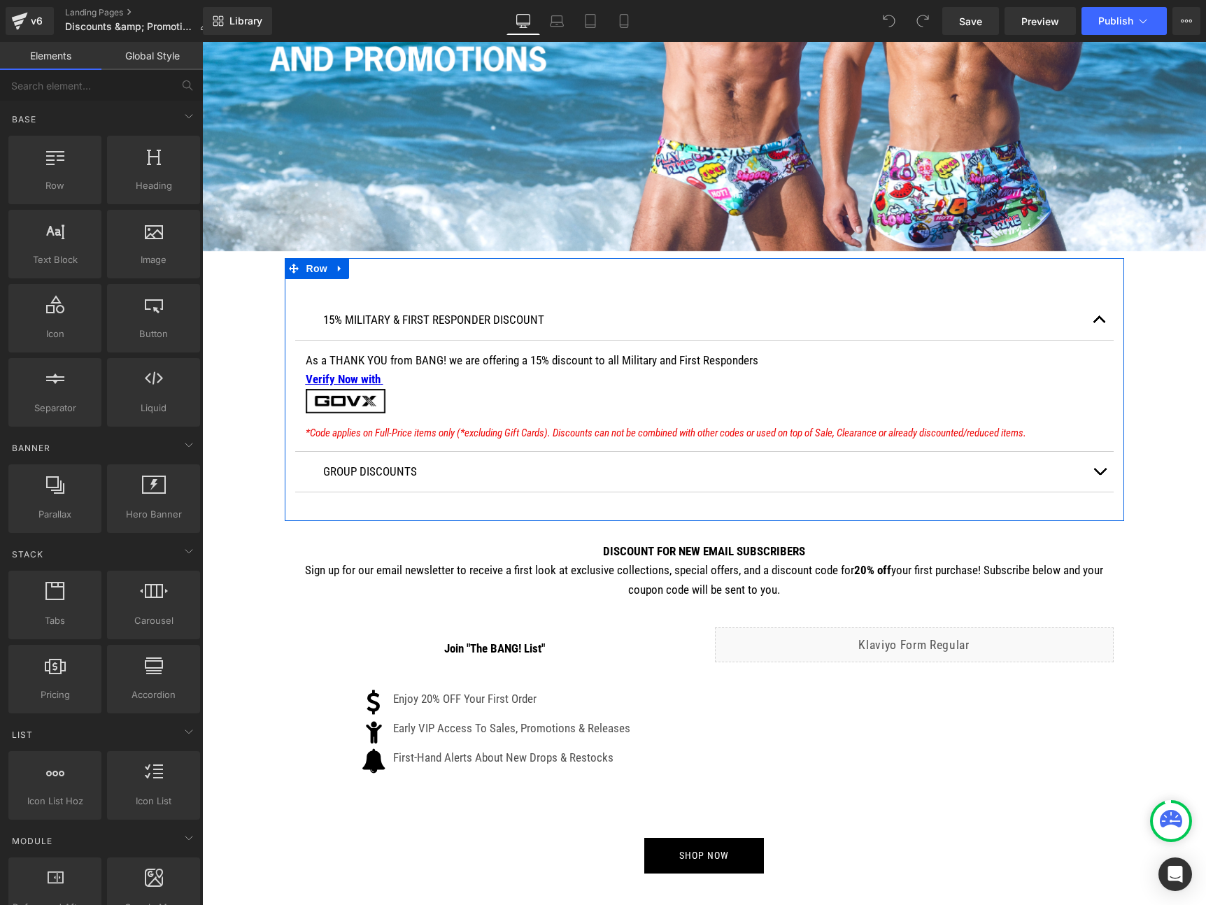
scroll to position [390, 0]
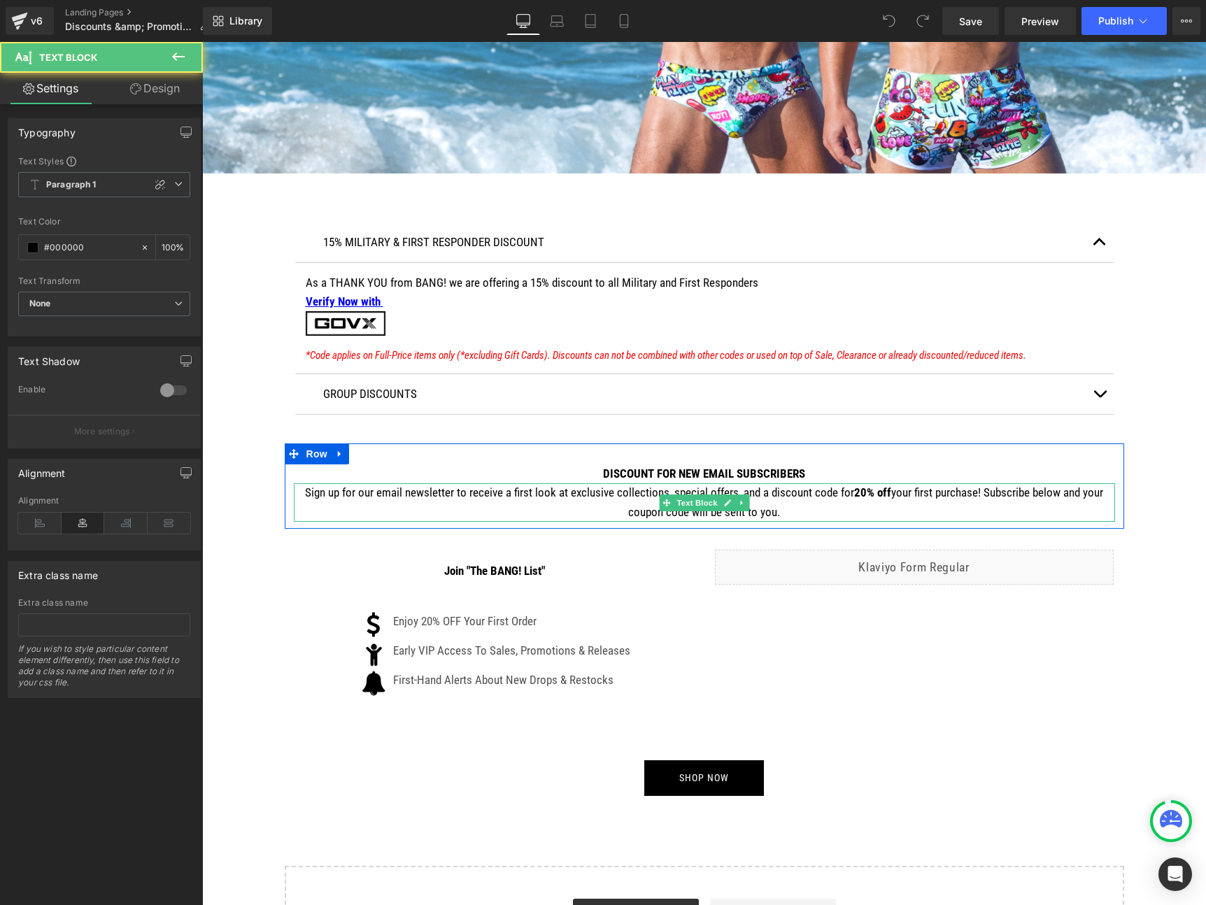
click at [706, 511] on p "Sign up for our email newsletter to receive a first look at exclusive collectio…" at bounding box center [704, 502] width 821 height 38
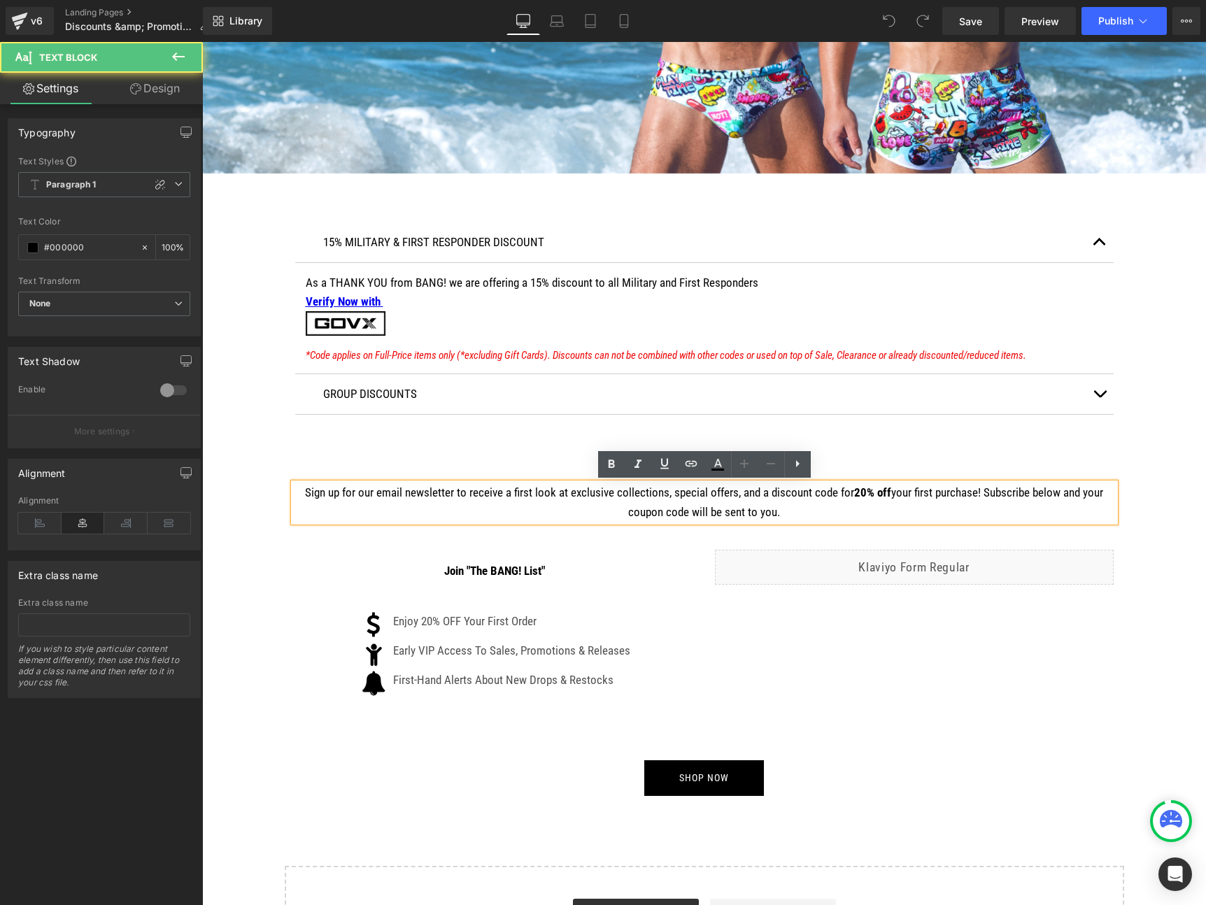
click at [861, 487] on strong "20% off" at bounding box center [872, 492] width 37 height 14
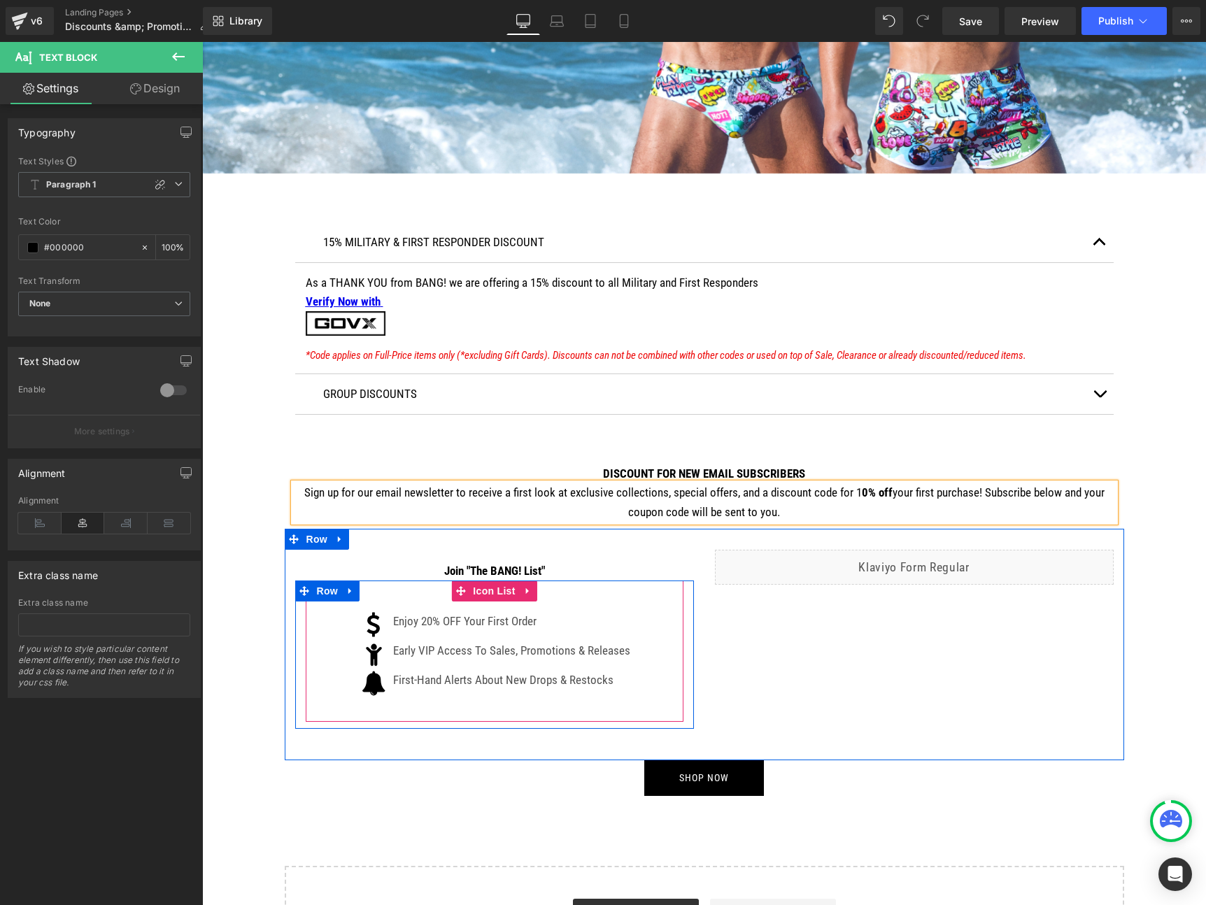
click at [424, 605] on div "Icon Enjoy 20% OFF Your First Order Text Block Icon Early VIP Access To Sales, …" at bounding box center [495, 651] width 378 height 141
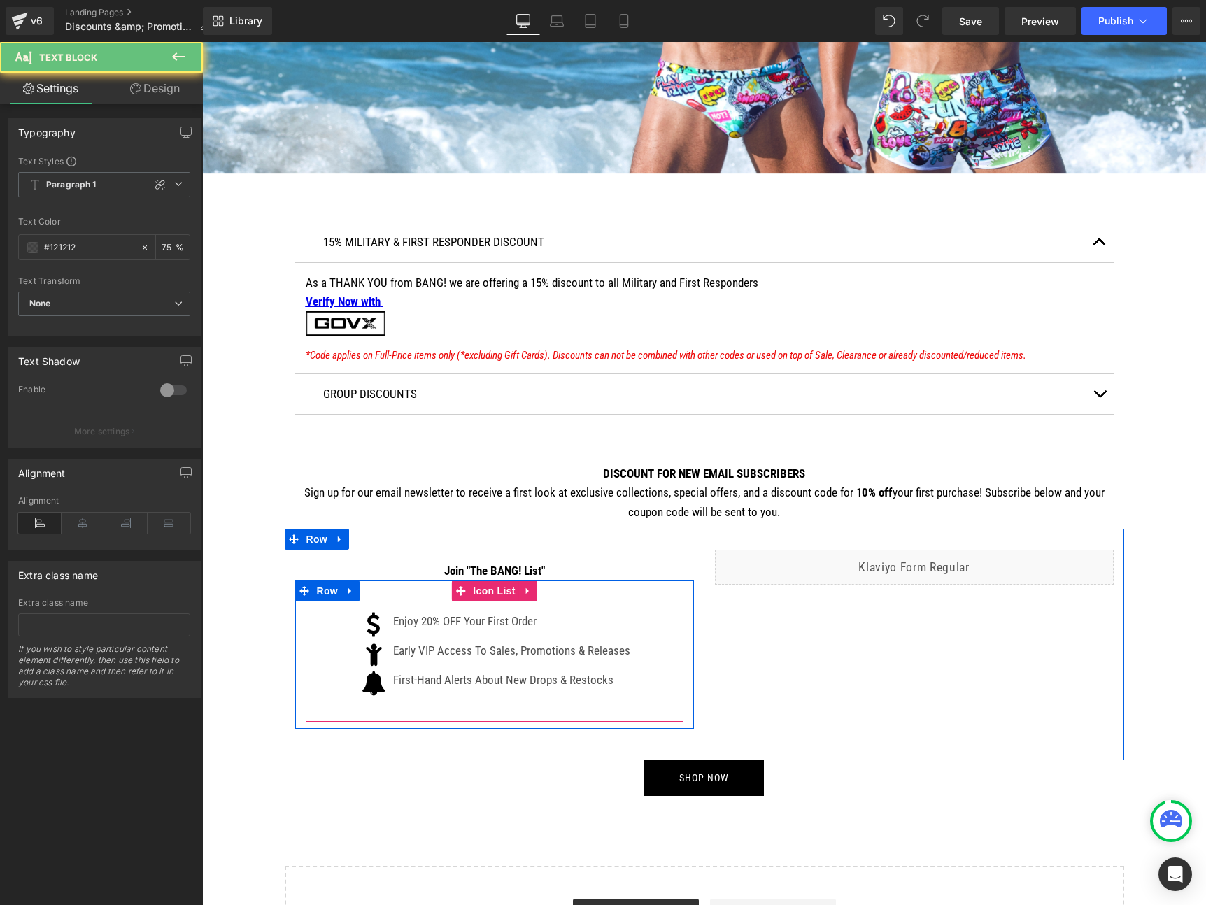
click at [429, 624] on p "Enjoy 20% OFF Your First Order" at bounding box center [511, 621] width 237 height 19
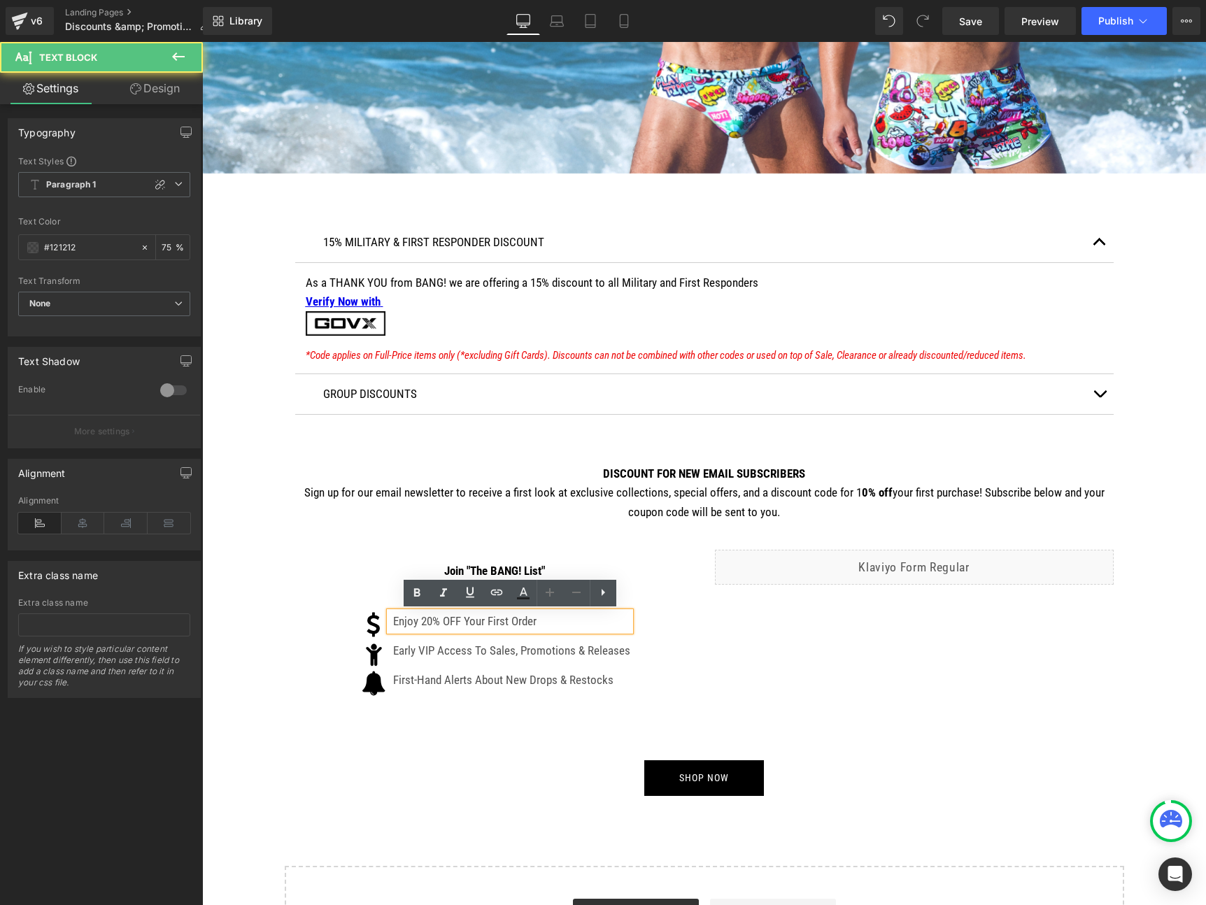
drag, startPoint x: 427, startPoint y: 623, endPoint x: 427, endPoint y: 630, distance: 7.7
click at [427, 623] on p "Enjoy 20% OFF Your First Order" at bounding box center [511, 621] width 237 height 19
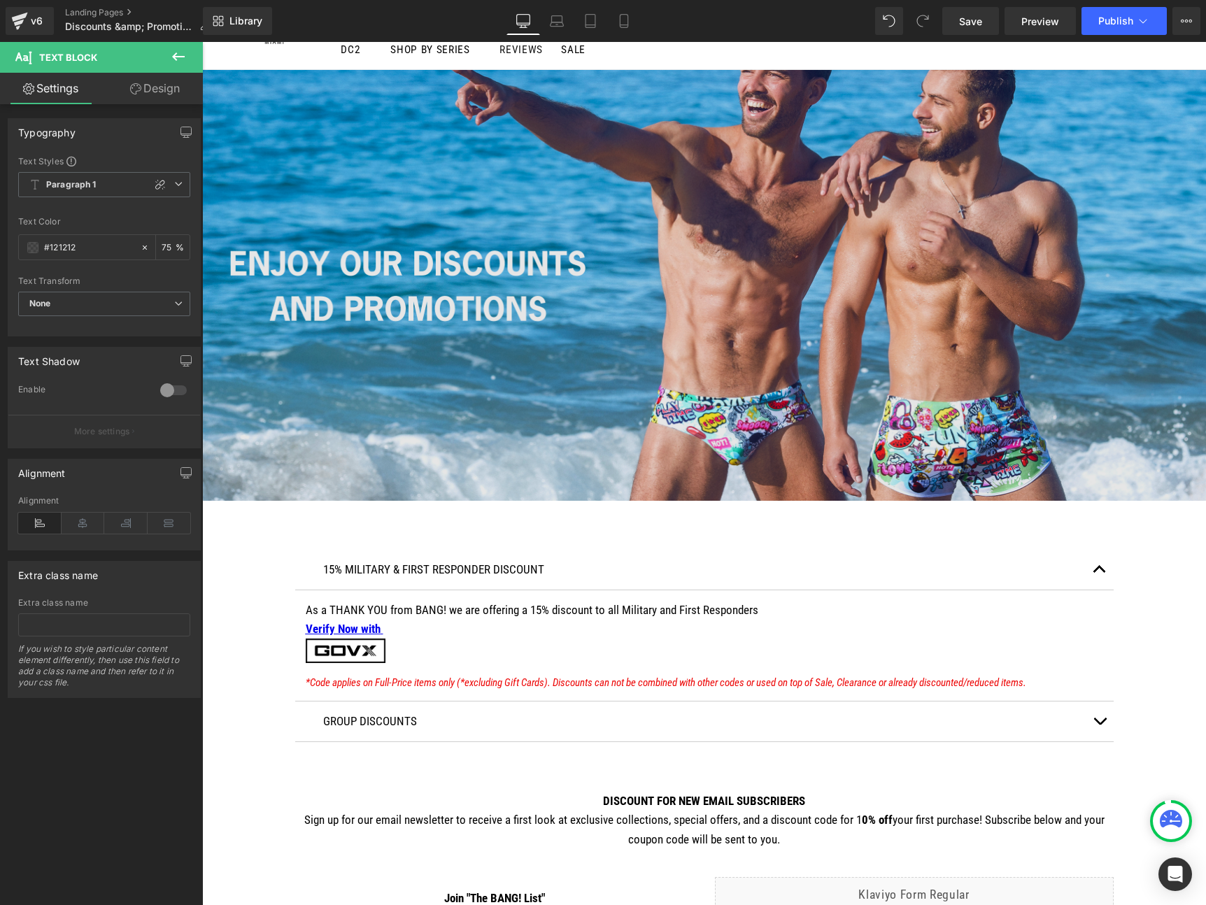
scroll to position [0, 0]
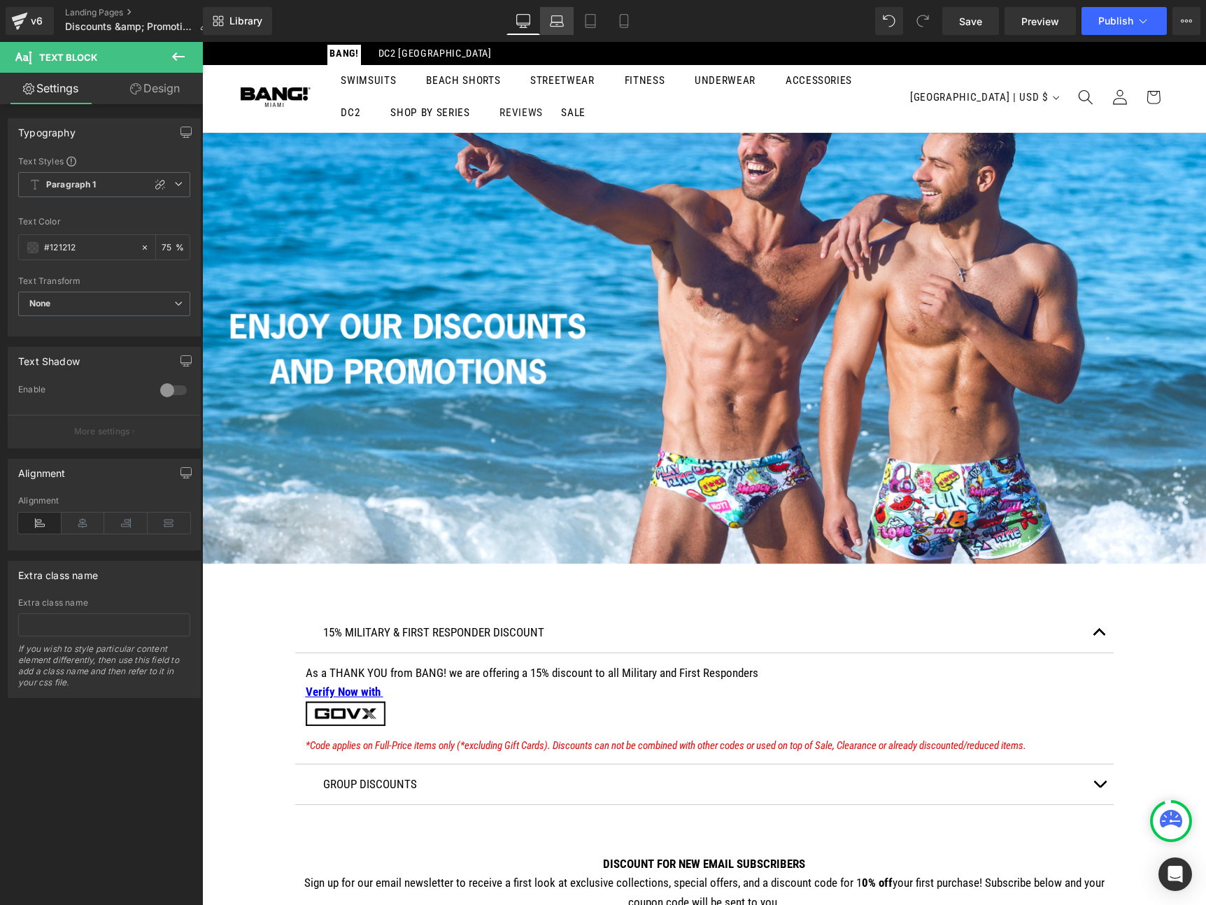
click at [562, 22] on icon at bounding box center [557, 21] width 14 height 14
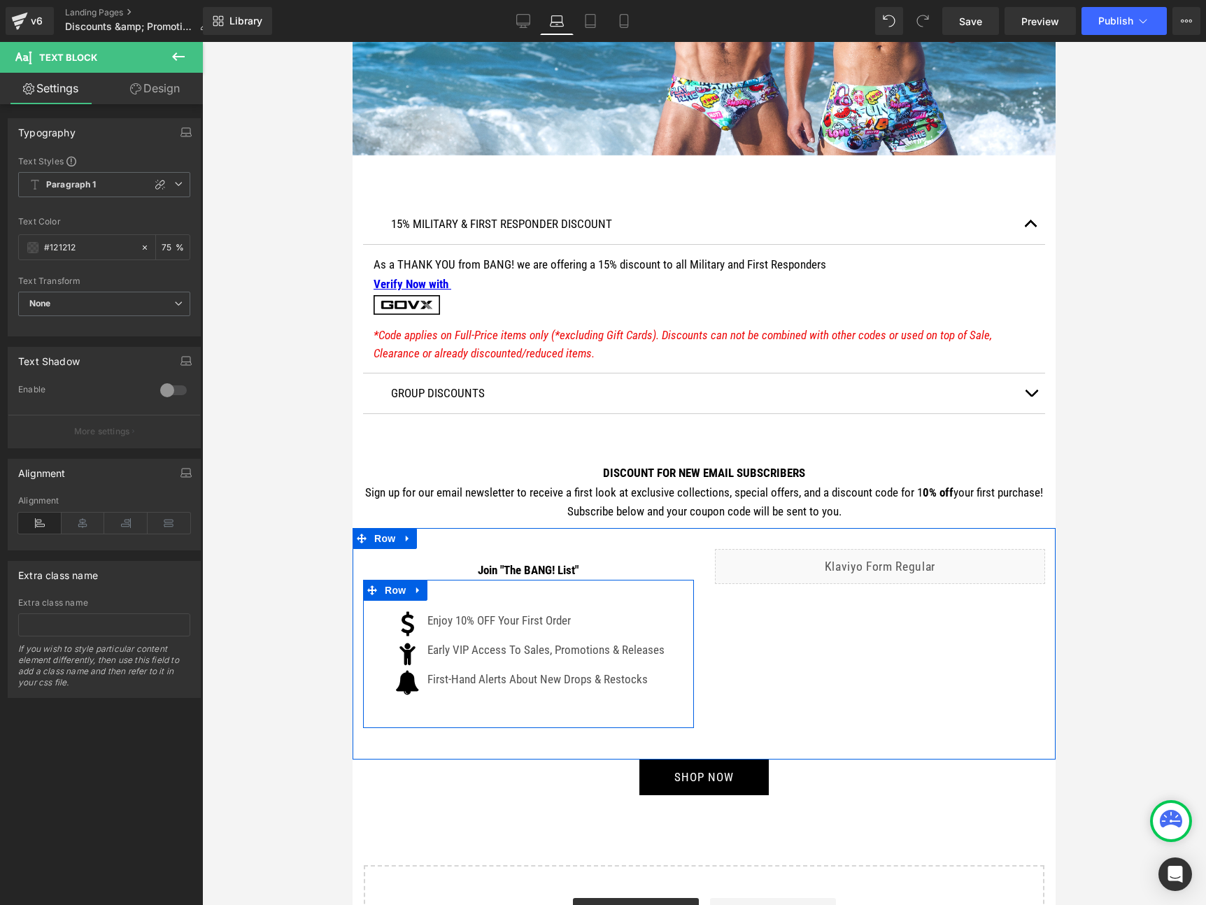
scroll to position [284, 0]
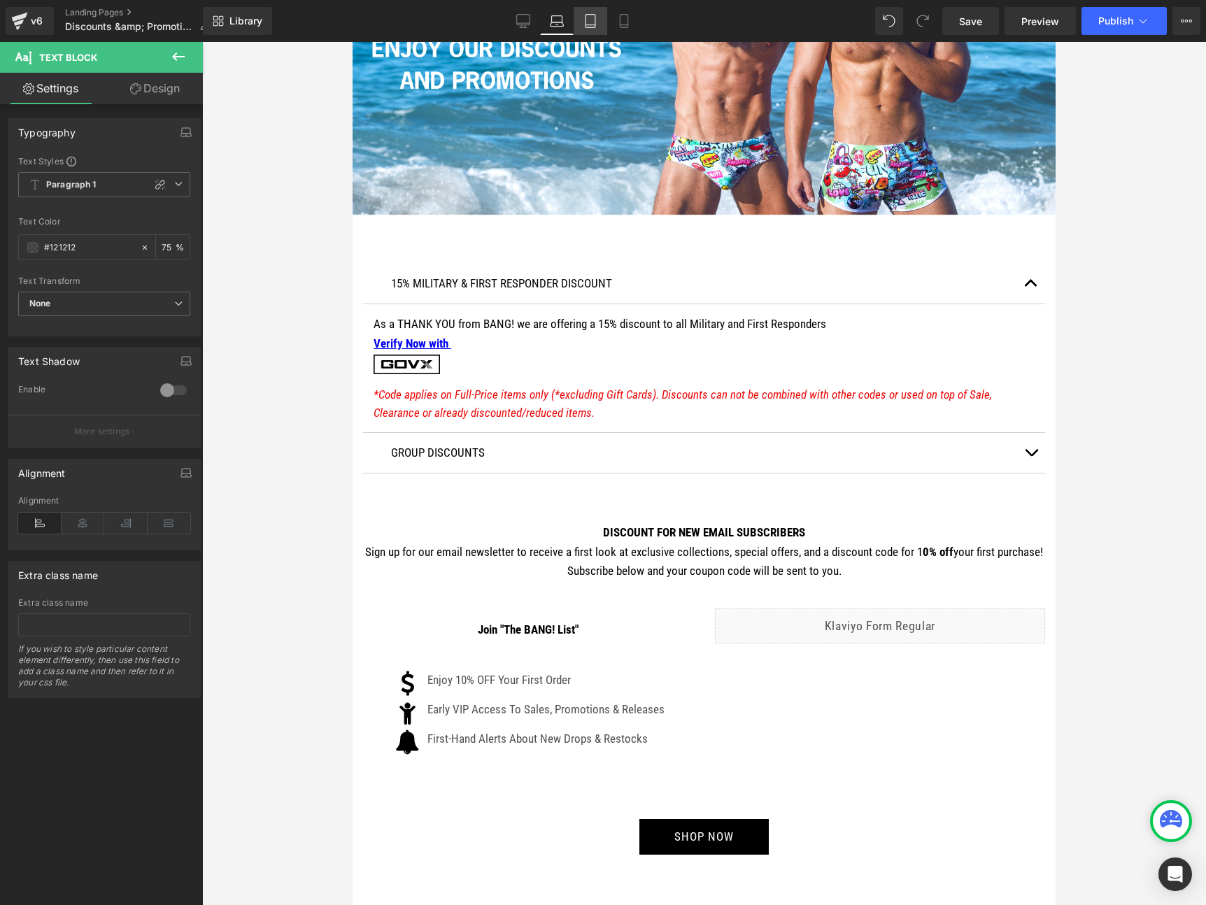
click at [588, 17] on icon at bounding box center [590, 21] width 14 height 14
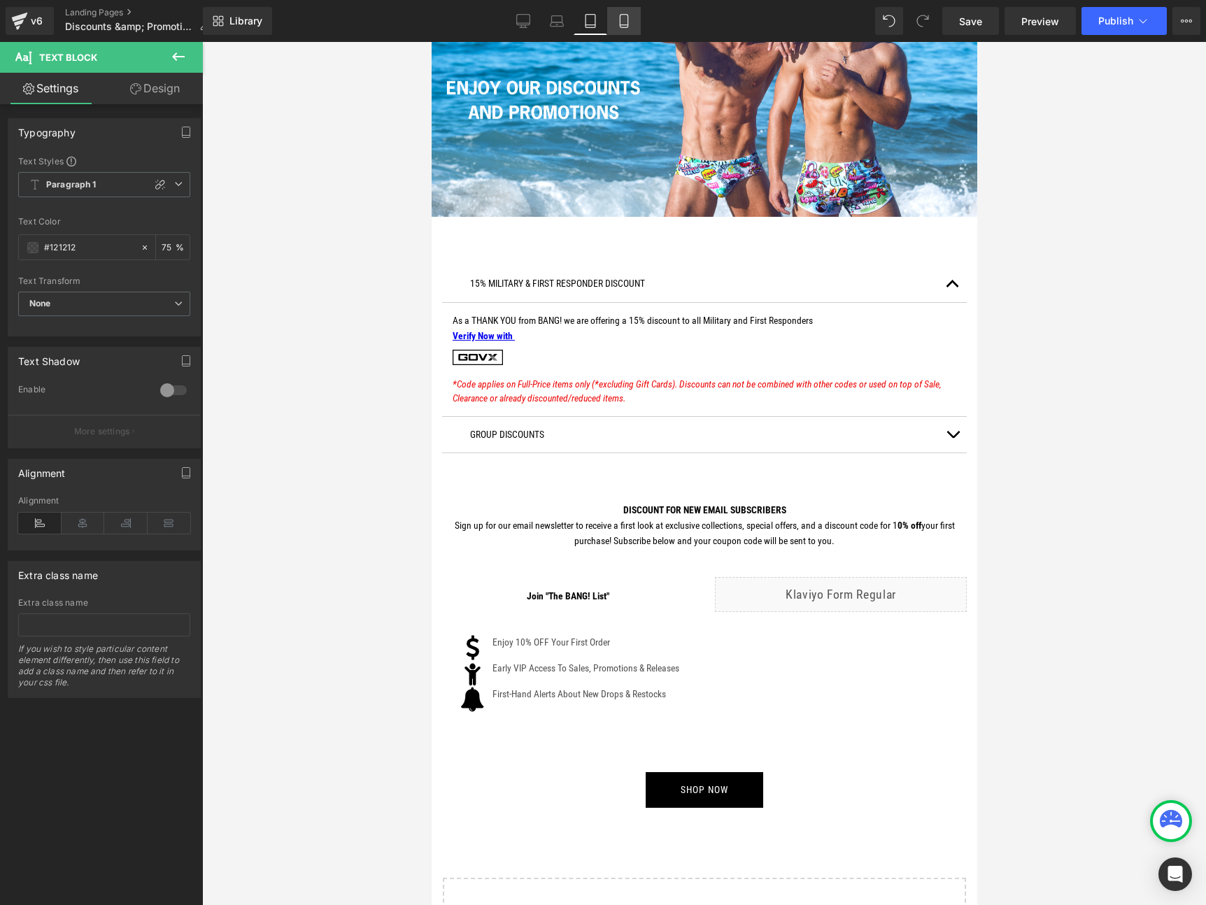
click at [626, 22] on icon at bounding box center [624, 21] width 14 height 14
type input "75"
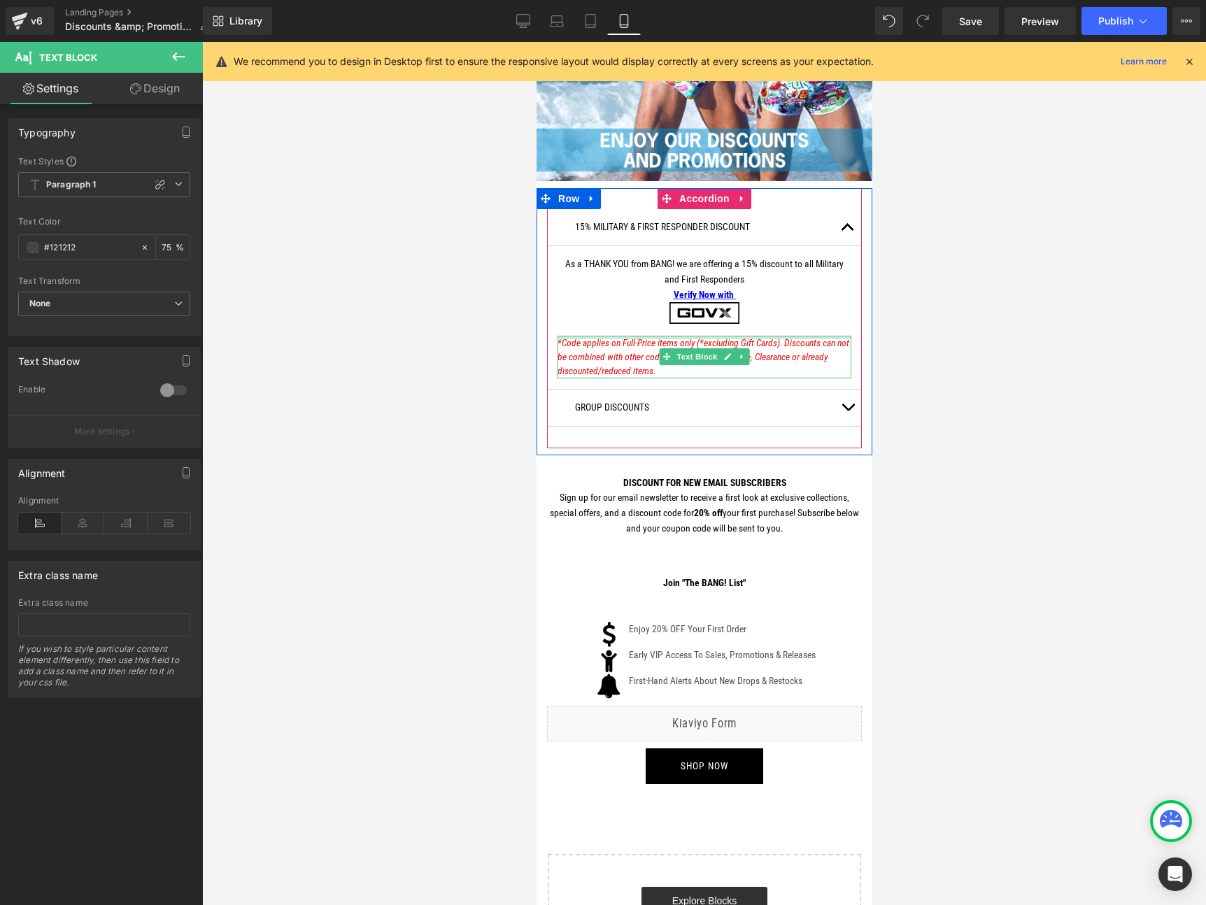
scroll to position [313, 0]
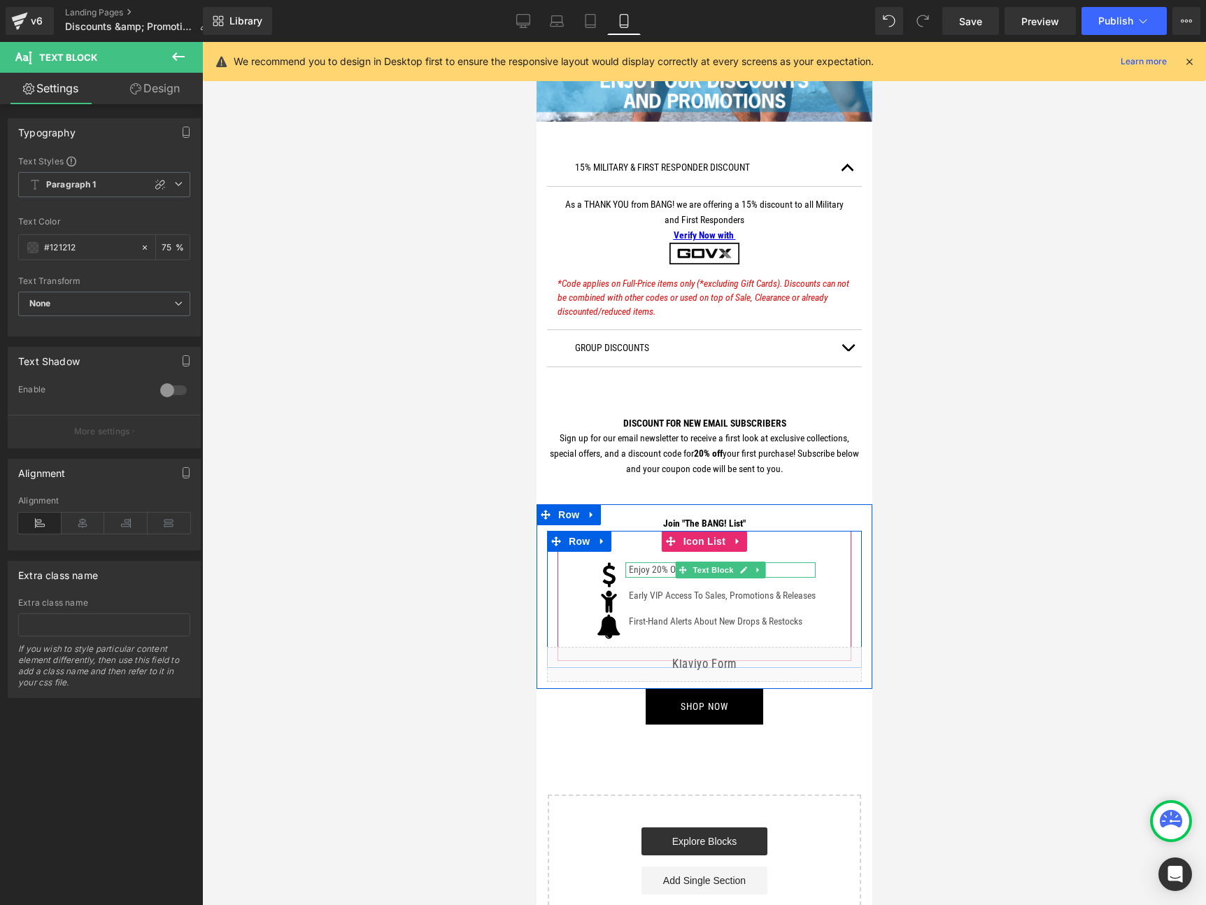
click at [648, 569] on p "Enjoy 20% OFF Your First Order" at bounding box center [721, 569] width 187 height 15
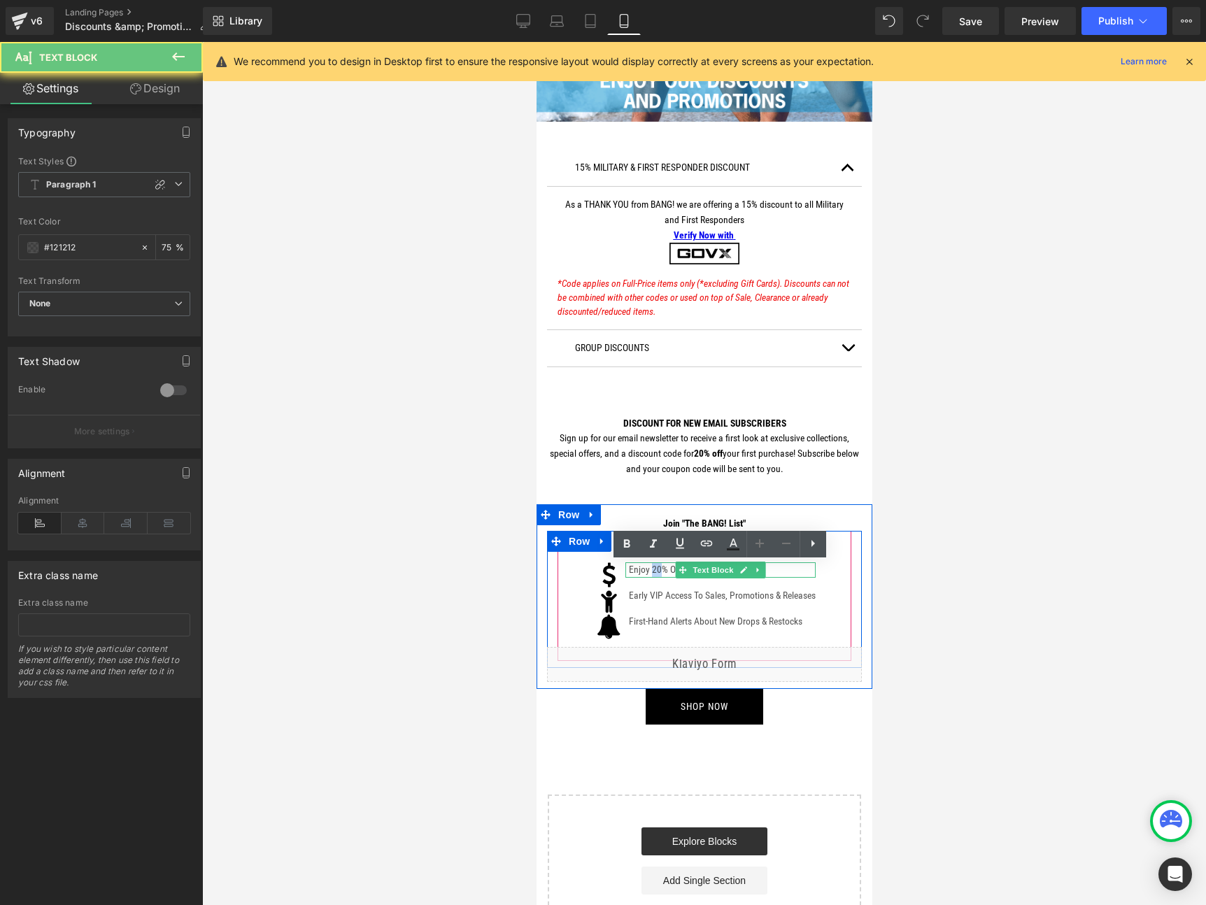
click at [648, 569] on p "Enjoy 20% OFF Your First Order" at bounding box center [721, 569] width 187 height 15
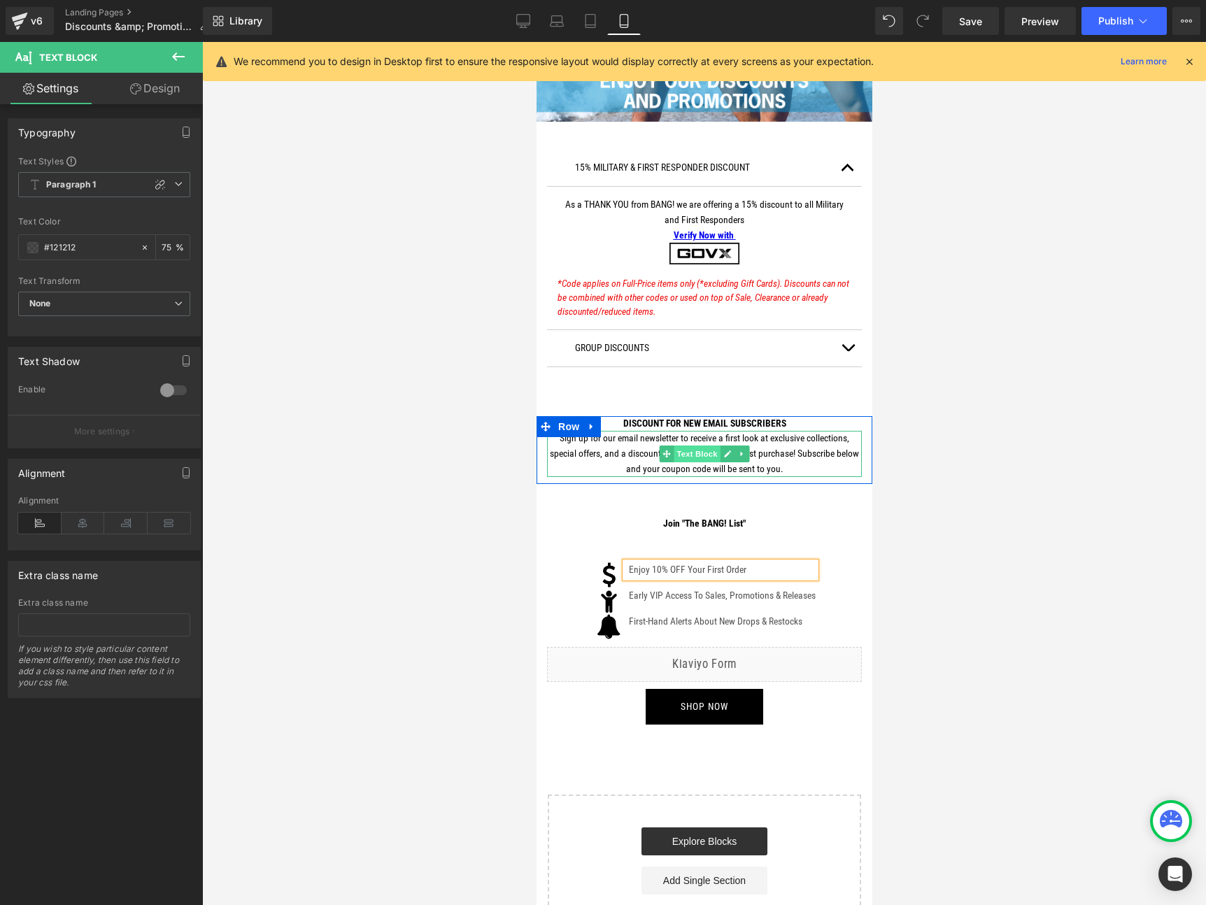
click at [697, 453] on span "Text Block" at bounding box center [696, 454] width 46 height 17
click at [702, 471] on p "Sign up for our email newsletter to receive a first look at exclusive collectio…" at bounding box center [703, 453] width 315 height 45
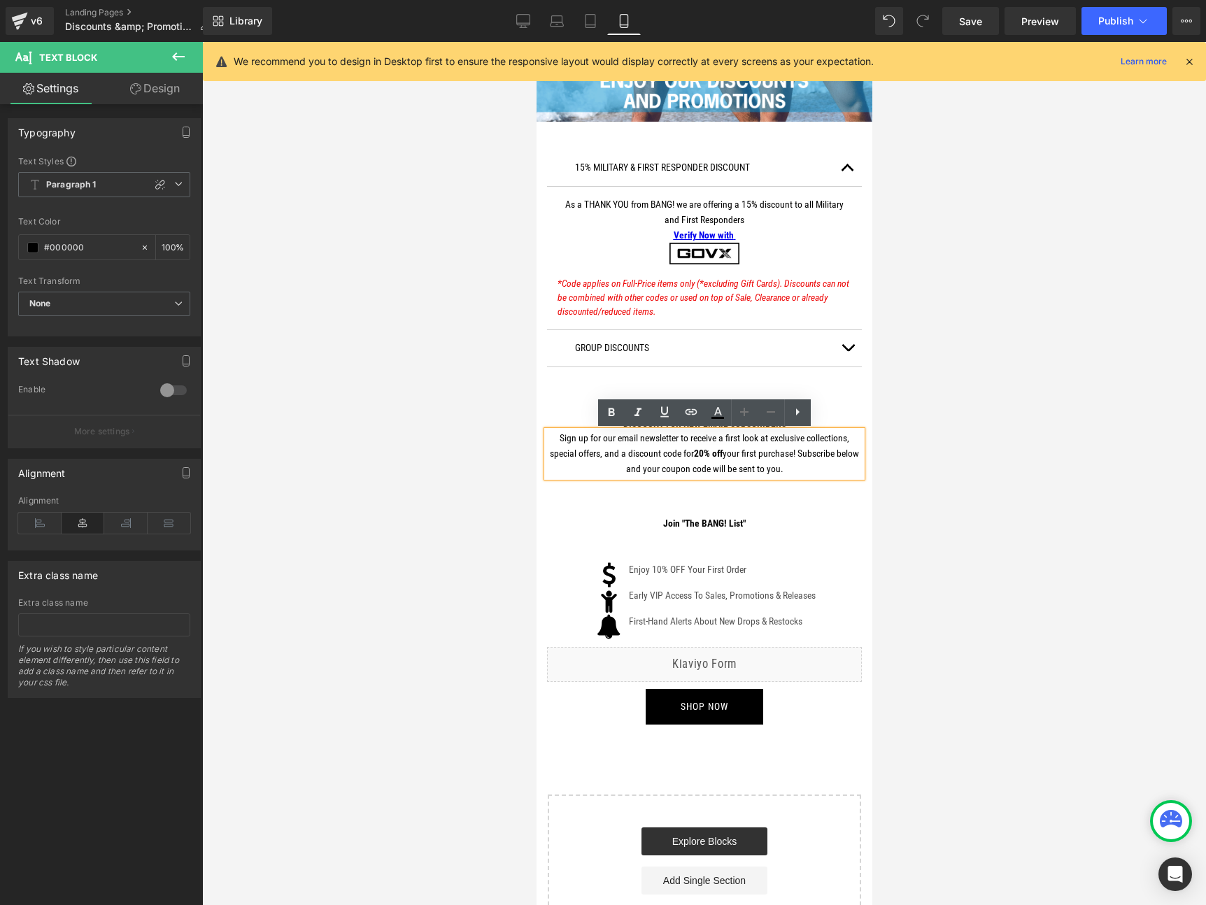
click at [697, 453] on strong "20% off" at bounding box center [707, 453] width 29 height 11
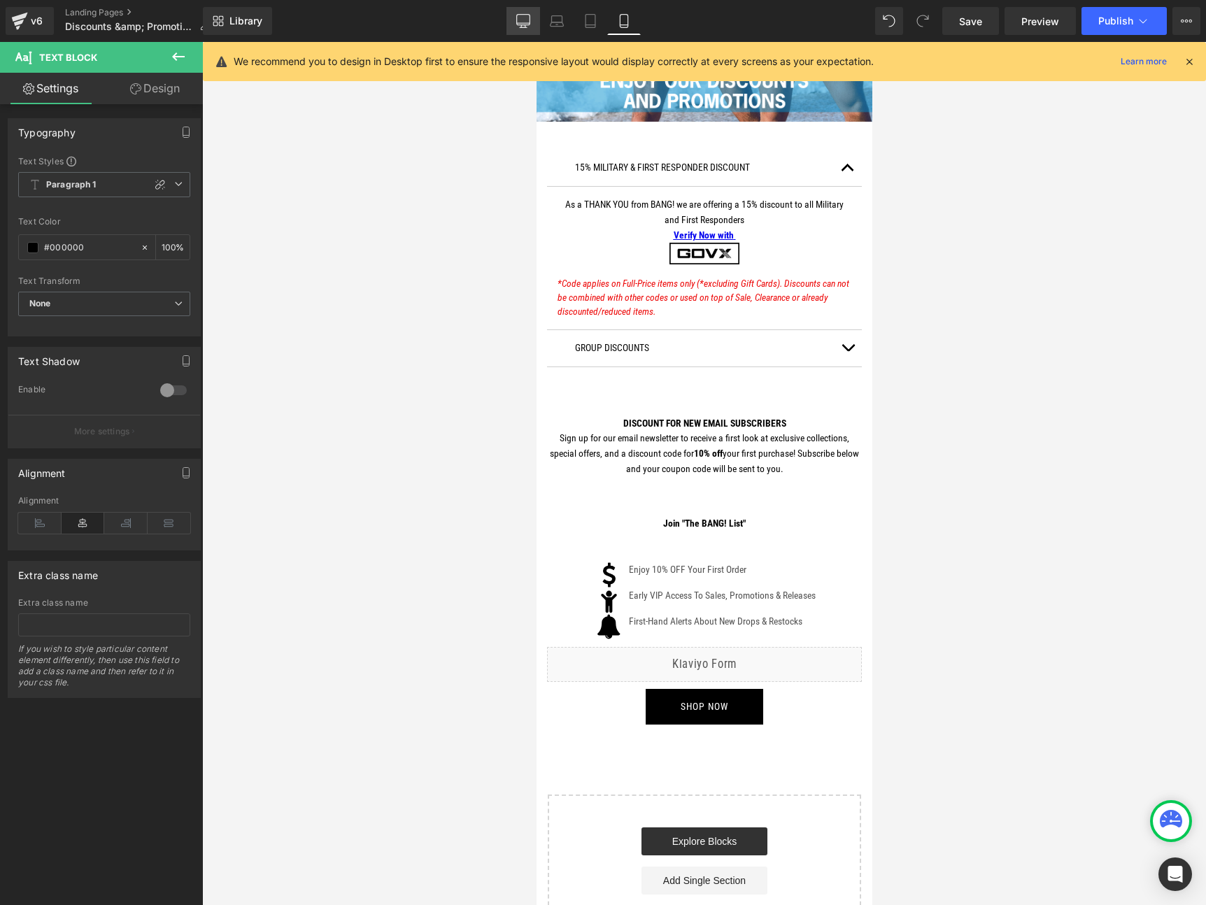
click at [521, 24] on icon at bounding box center [523, 21] width 14 height 14
type input "100"
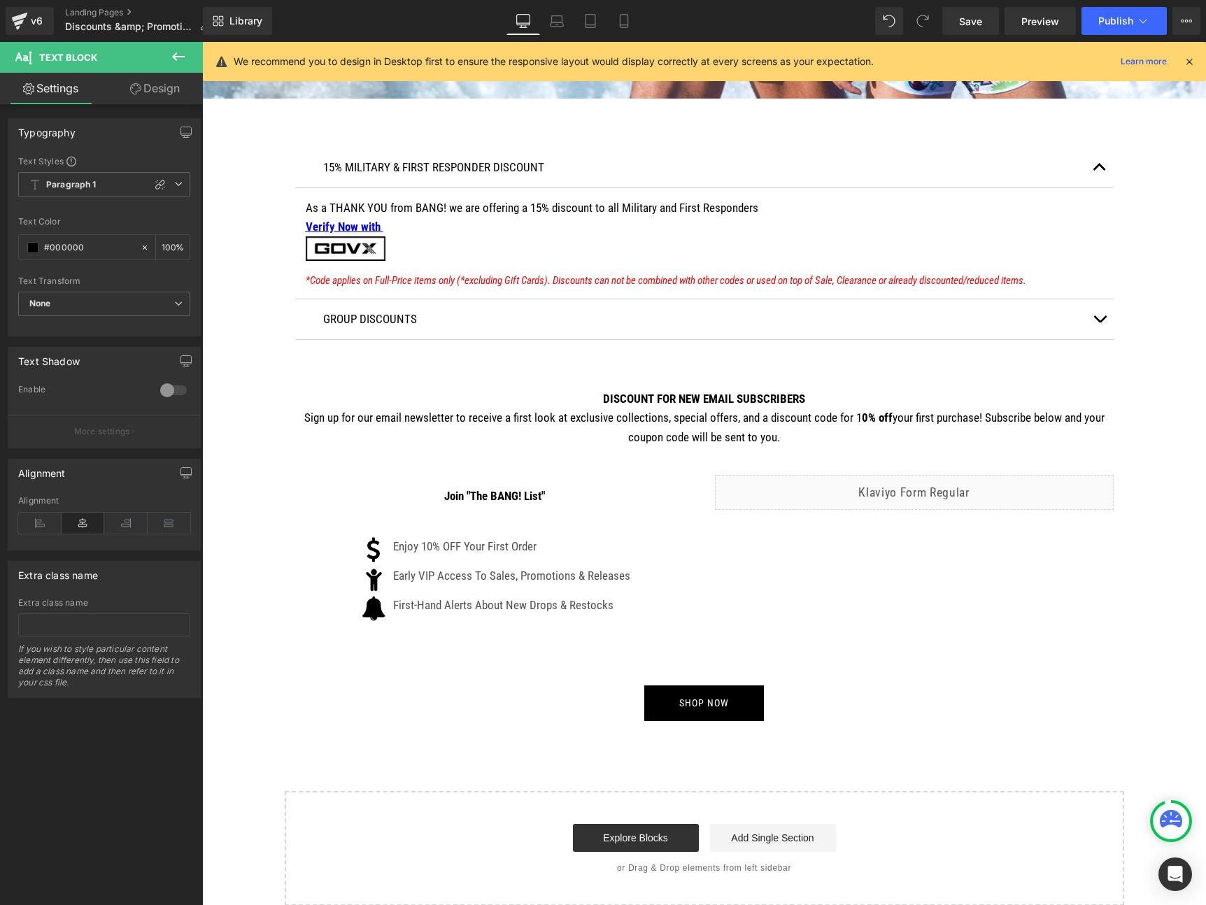
scroll to position [482, 0]
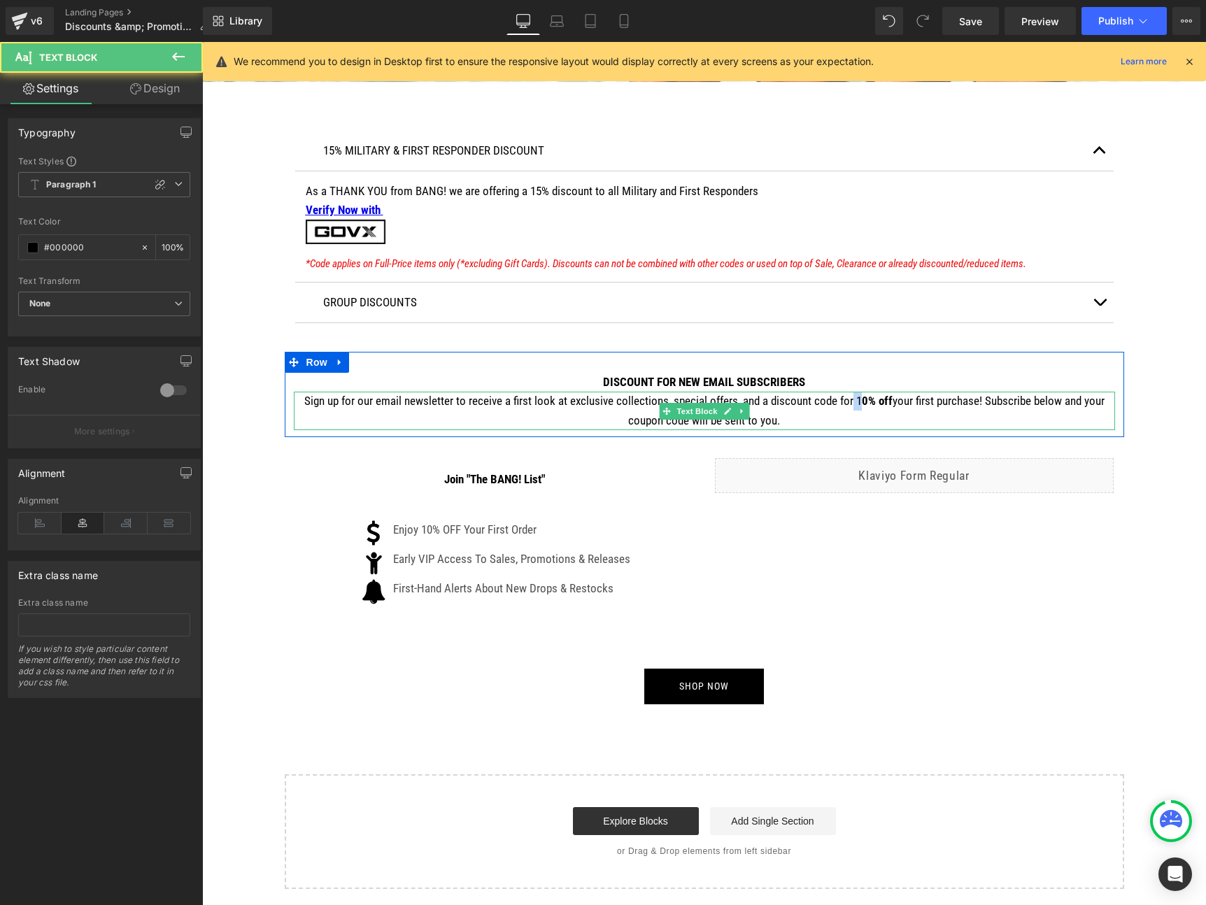
drag, startPoint x: 860, startPoint y: 399, endPoint x: 851, endPoint y: 398, distance: 9.1
click at [851, 398] on p "Sign up for our email newsletter to receive a first look at exclusive collectio…" at bounding box center [704, 411] width 821 height 38
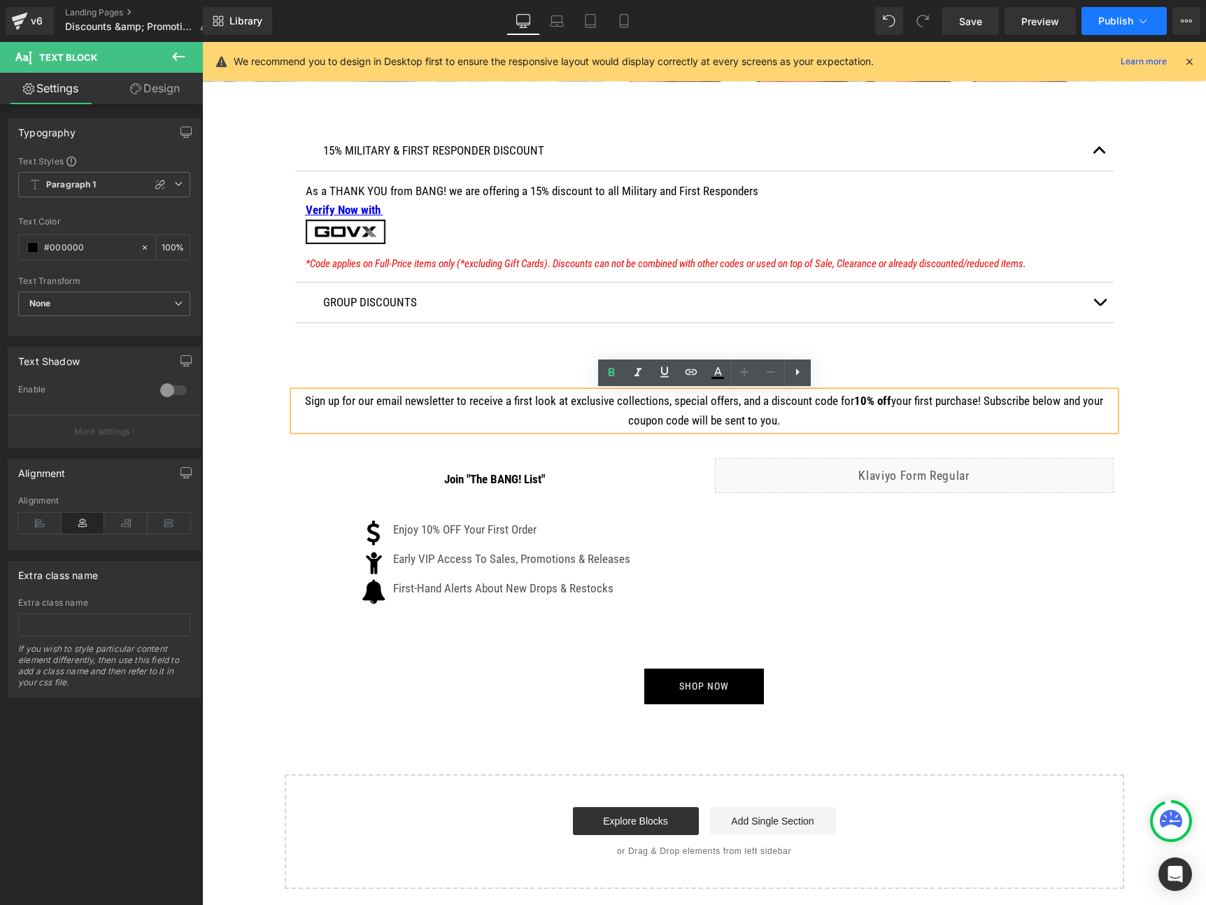
click at [1123, 27] on button "Publish" at bounding box center [1123, 21] width 85 height 28
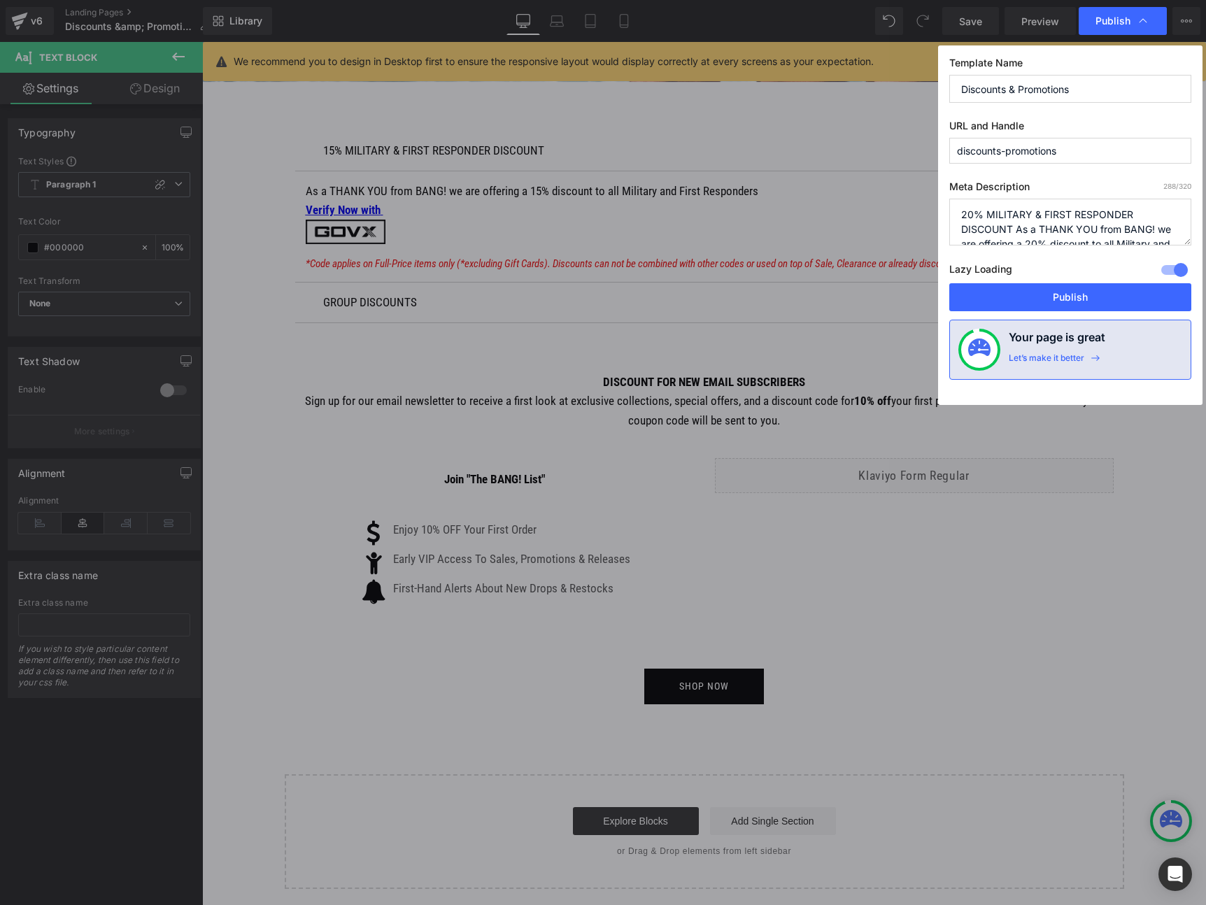
drag, startPoint x: 1090, startPoint y: 288, endPoint x: 1081, endPoint y: 245, distance: 44.3
click at [1081, 245] on div "Template Name Discounts & Promotions URL and Handle discounts-promotions Meta D…" at bounding box center [1070, 225] width 264 height 360
click at [1056, 213] on textarea "20% MILITARY & FIRST RESPONDER DISCOUNT As a THANK YOU from BANG! we are offeri…" at bounding box center [1070, 222] width 242 height 47
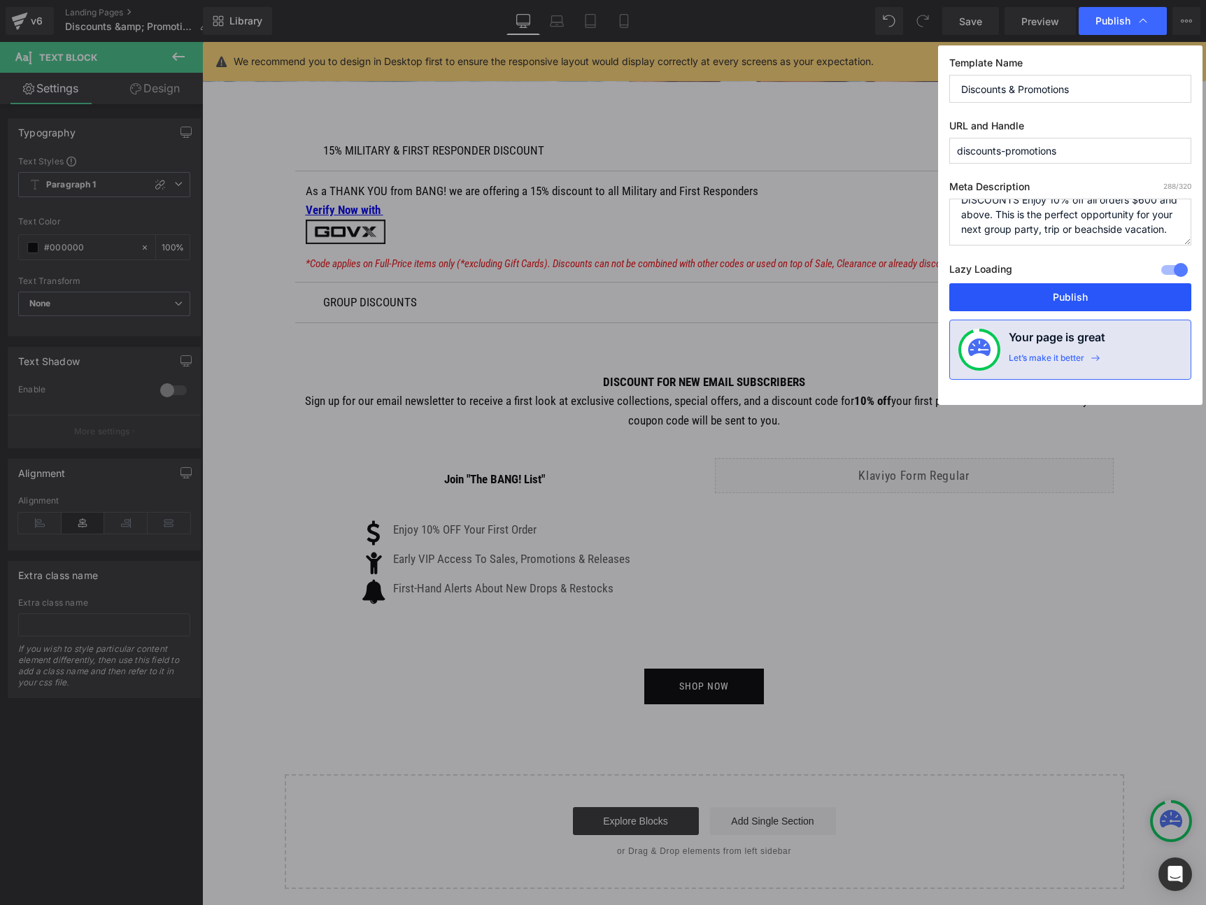
type textarea "20% MILITARY & FIRST RESPONDER DISCOUNT As a THANK YOU from BANG! we are offeri…"
click at [1080, 297] on button "Publish" at bounding box center [1070, 297] width 242 height 28
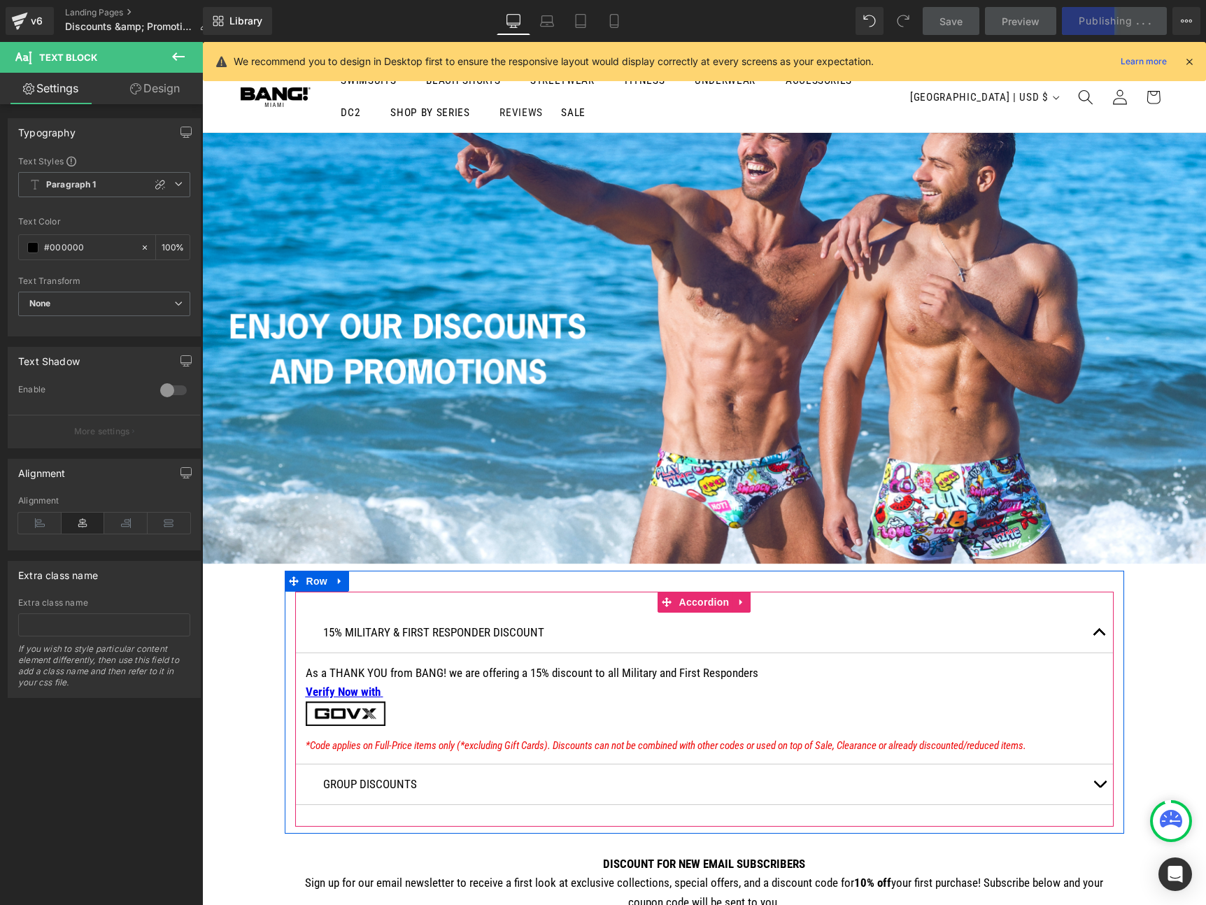
click at [1102, 789] on button "button" at bounding box center [1100, 784] width 28 height 40
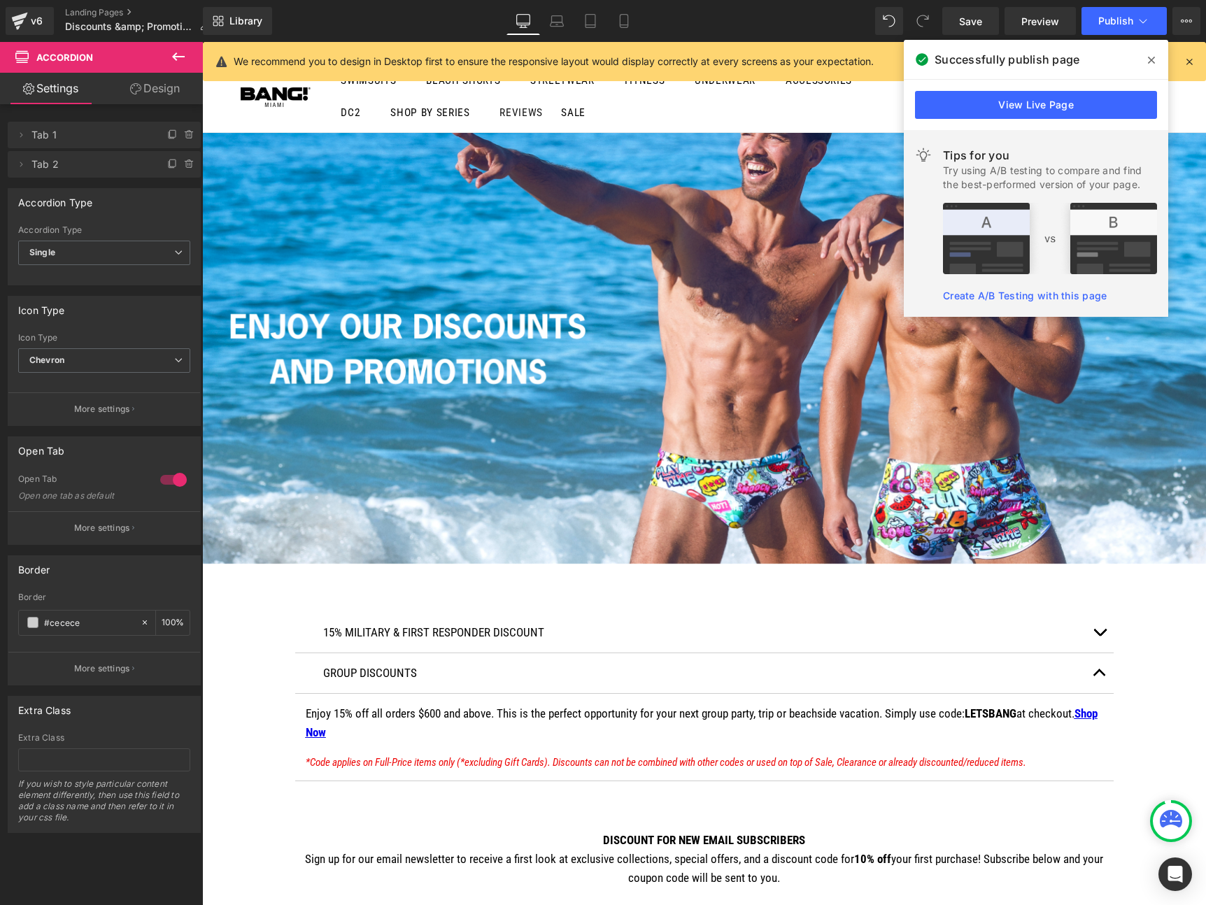
click at [1152, 58] on icon at bounding box center [1151, 60] width 7 height 7
